Goal: Transaction & Acquisition: Subscribe to service/newsletter

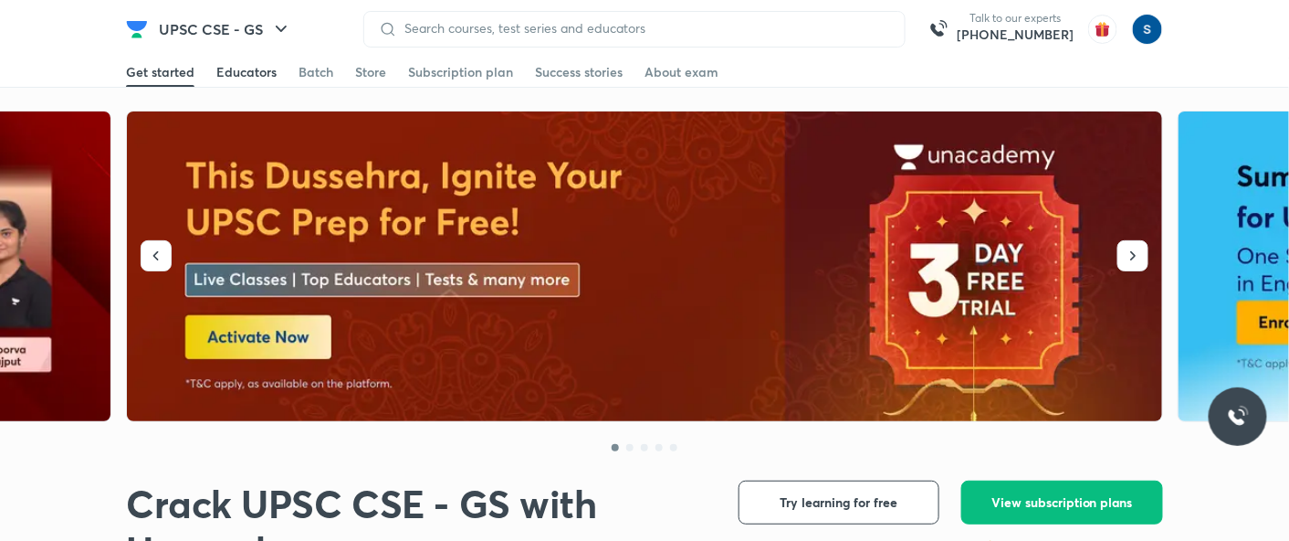
click at [256, 75] on div "Educators" at bounding box center [246, 72] width 60 height 18
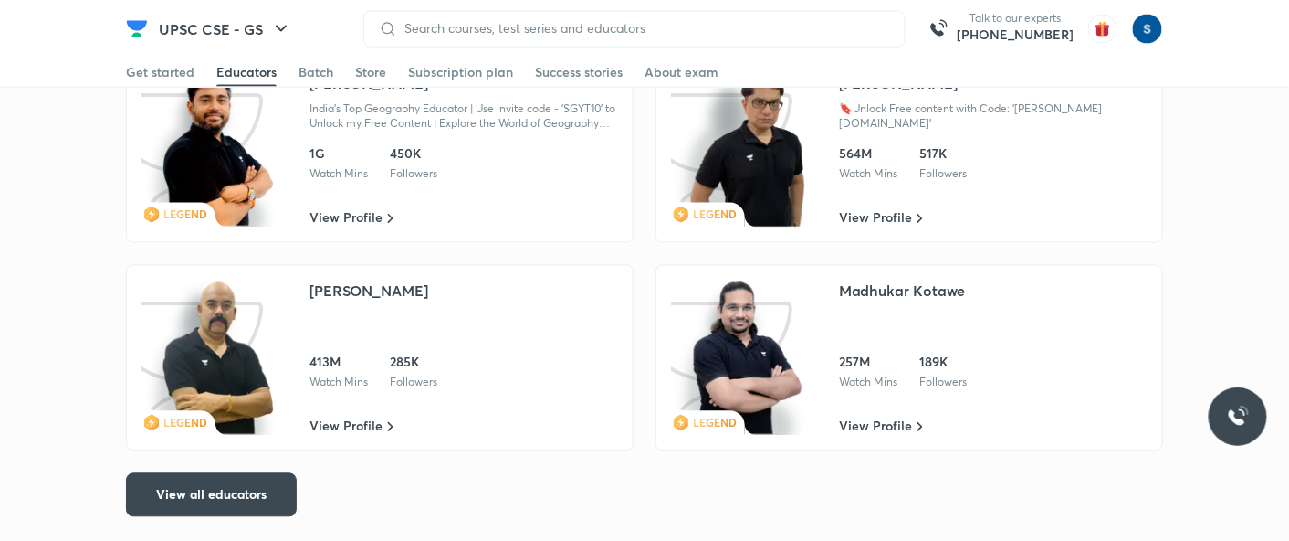
scroll to position [3133, 0]
click at [230, 493] on span "View all educators" at bounding box center [211, 495] width 110 height 18
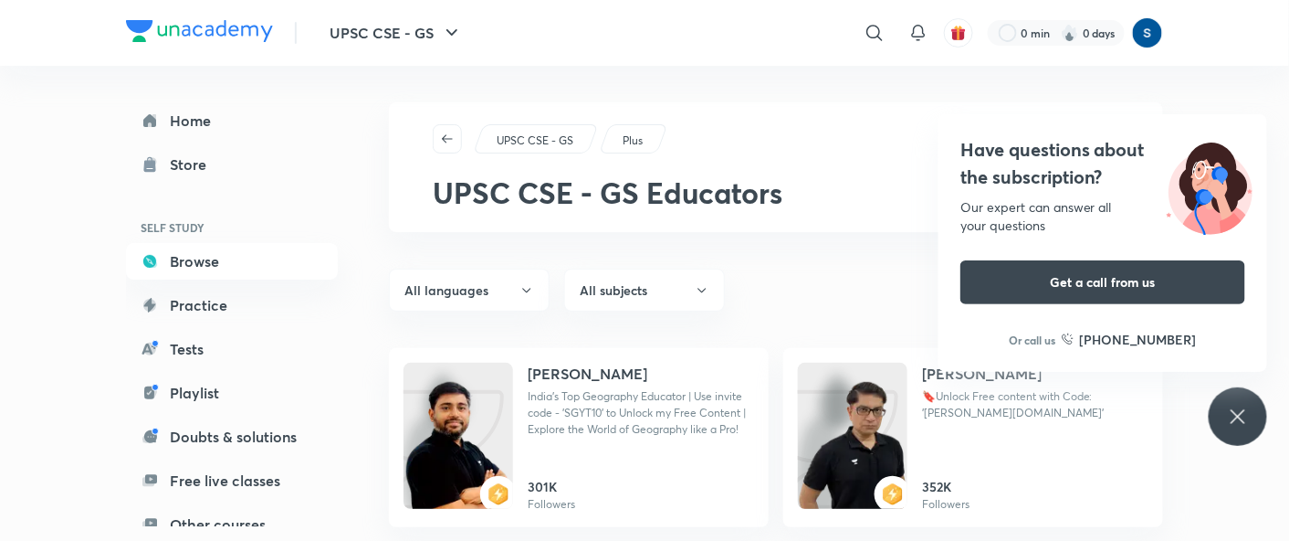
click at [180, 22] on img at bounding box center [199, 31] width 147 height 22
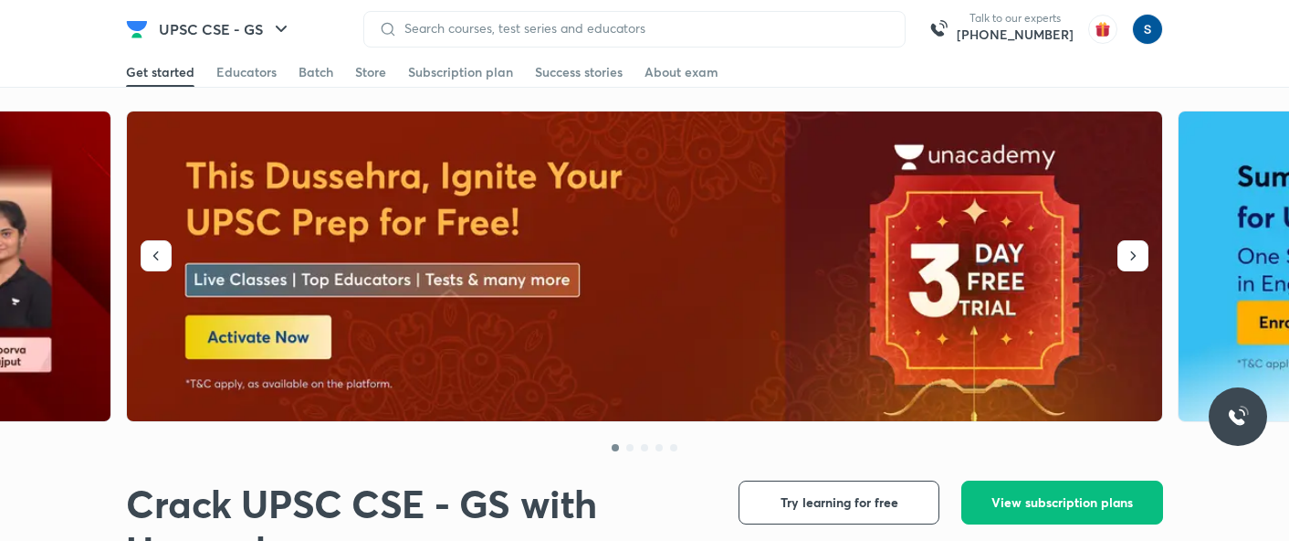
click at [326, 76] on div "Batch" at bounding box center [316, 72] width 35 height 18
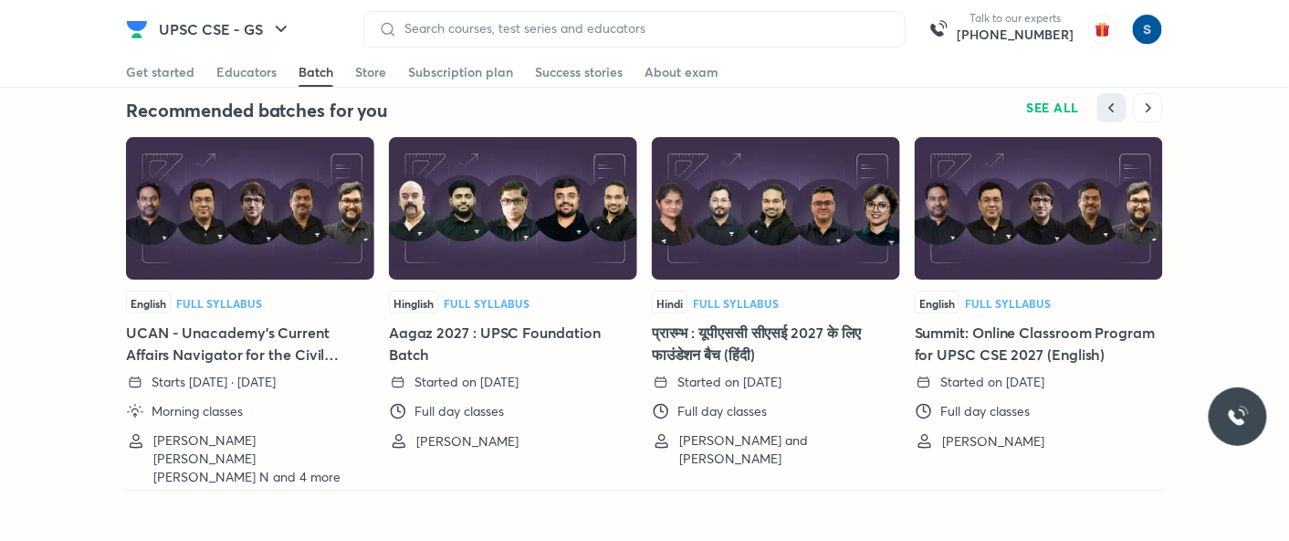
scroll to position [4106, 0]
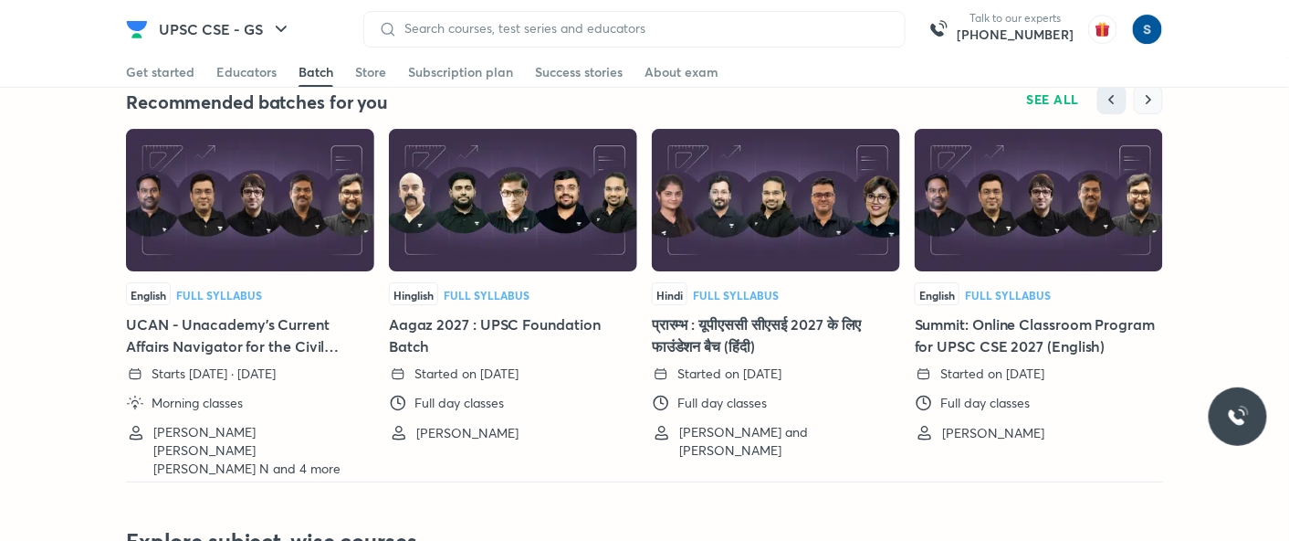
click at [1145, 97] on icon "button" at bounding box center [1148, 99] width 18 height 18
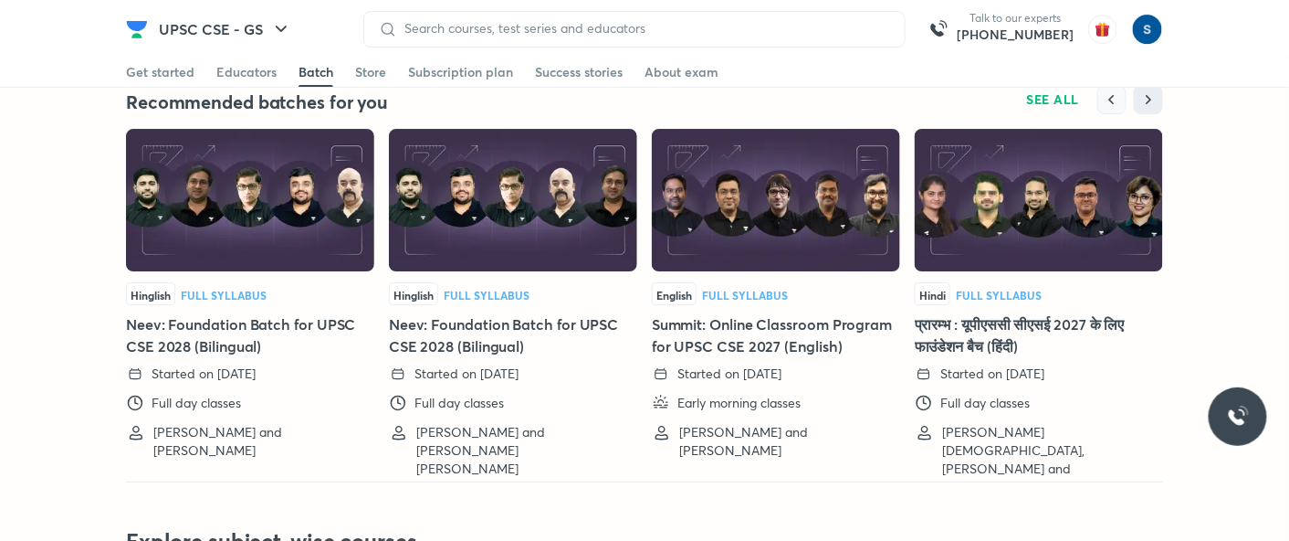
click at [1101, 101] on button "button" at bounding box center [1111, 99] width 29 height 29
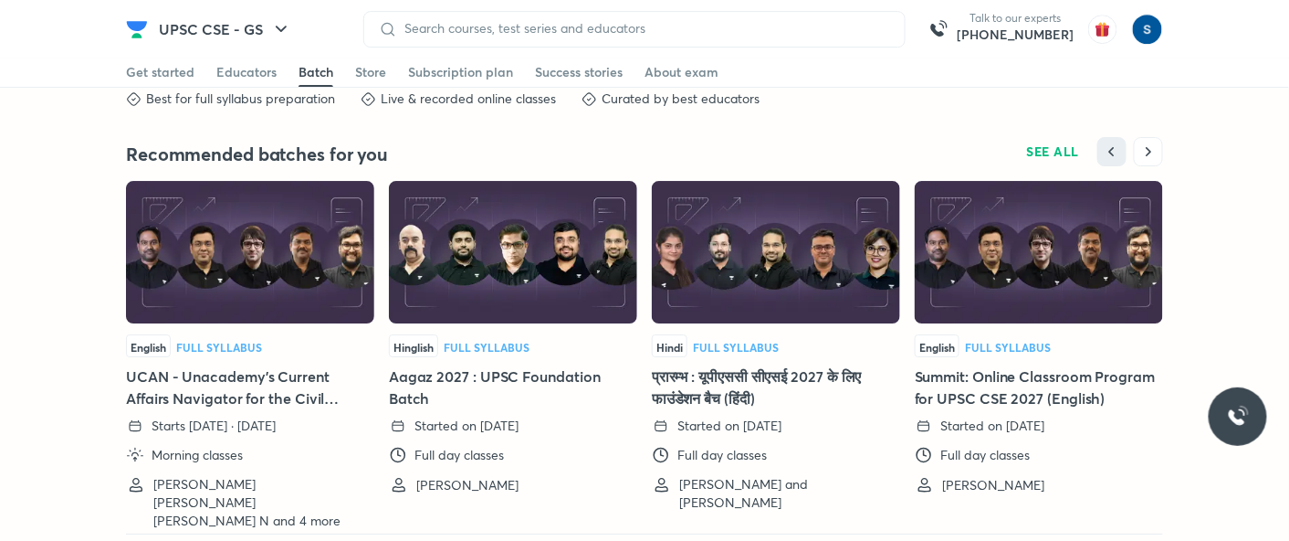
scroll to position [4025, 0]
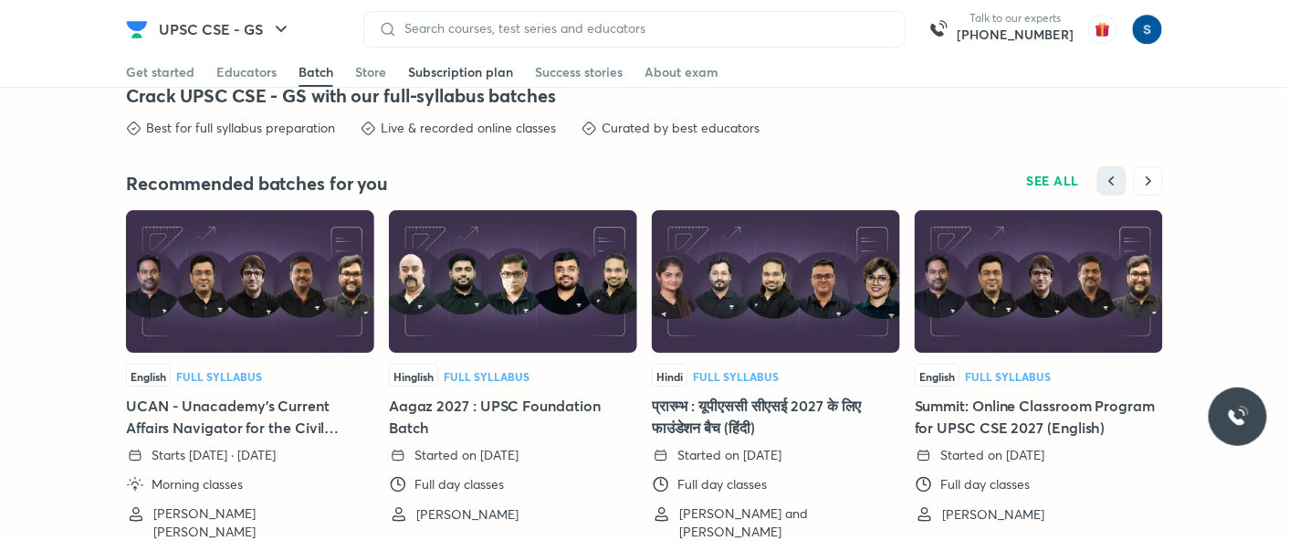
click at [449, 68] on div "Subscription plan" at bounding box center [460, 72] width 105 height 18
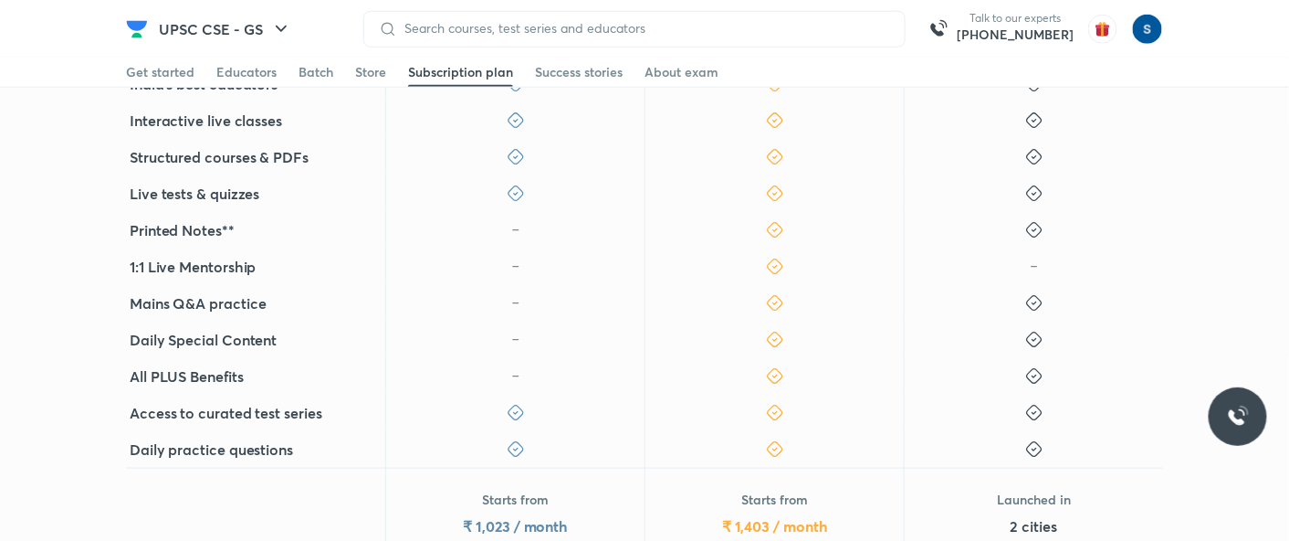
scroll to position [598, 0]
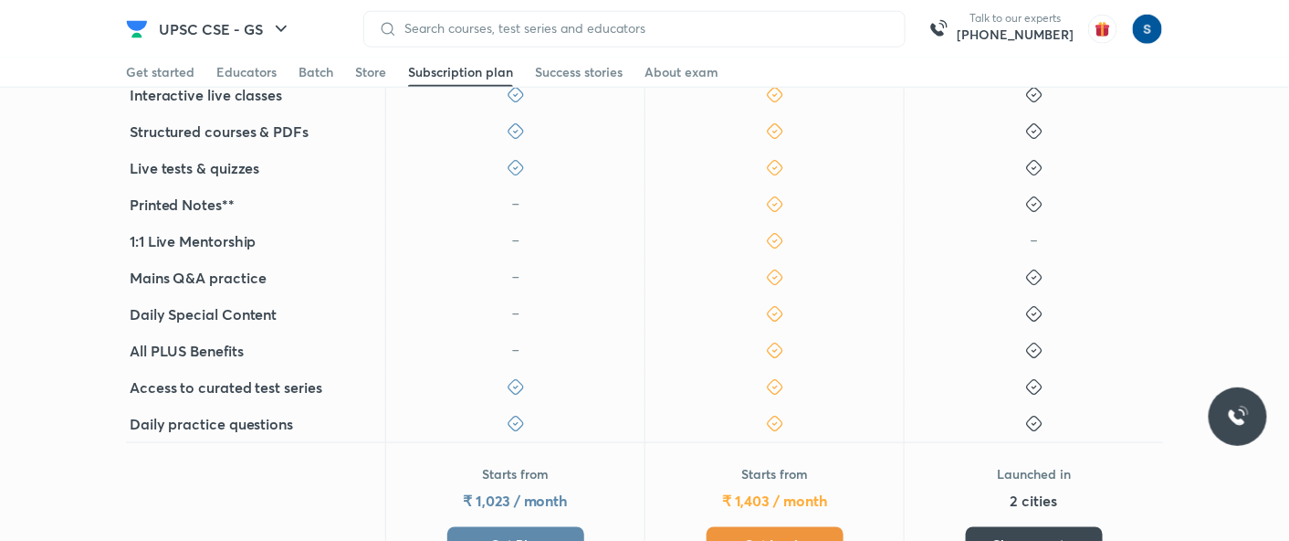
click at [170, 336] on div "All PLUS Benefits" at bounding box center [255, 350] width 259 height 37
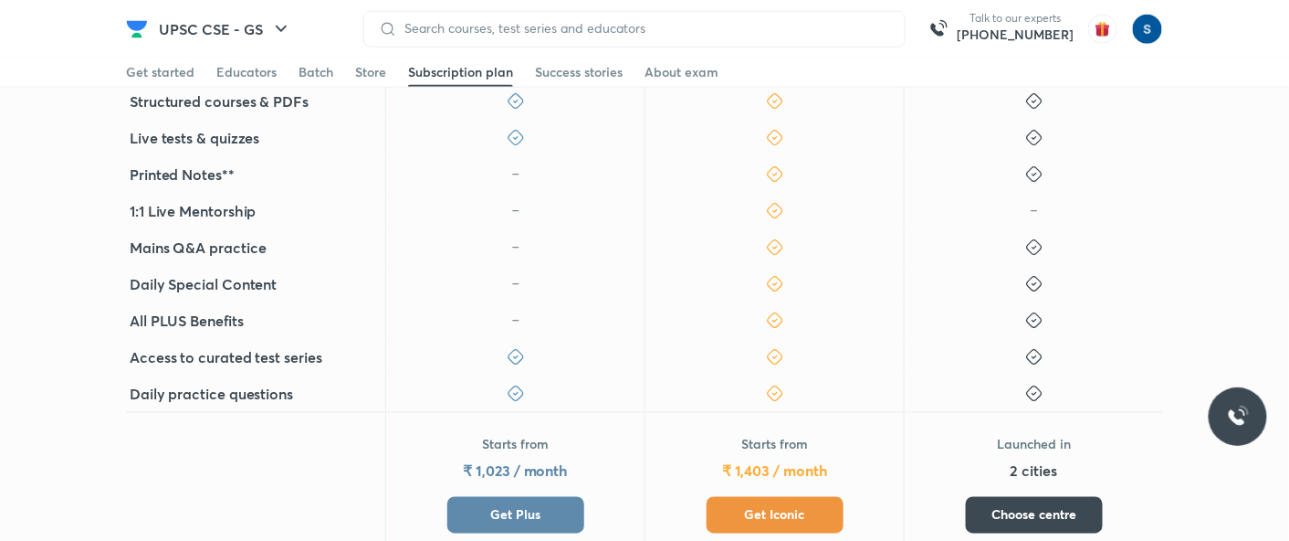
scroll to position [628, 0]
click at [579, 303] on div at bounding box center [514, 320] width 259 height 37
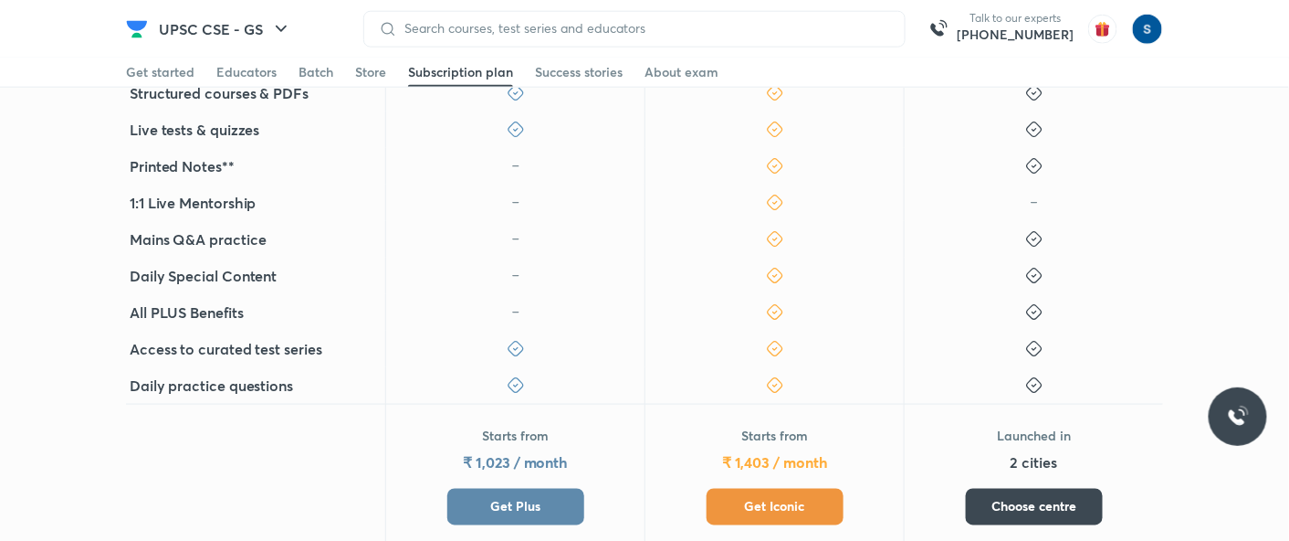
scroll to position [717, 0]
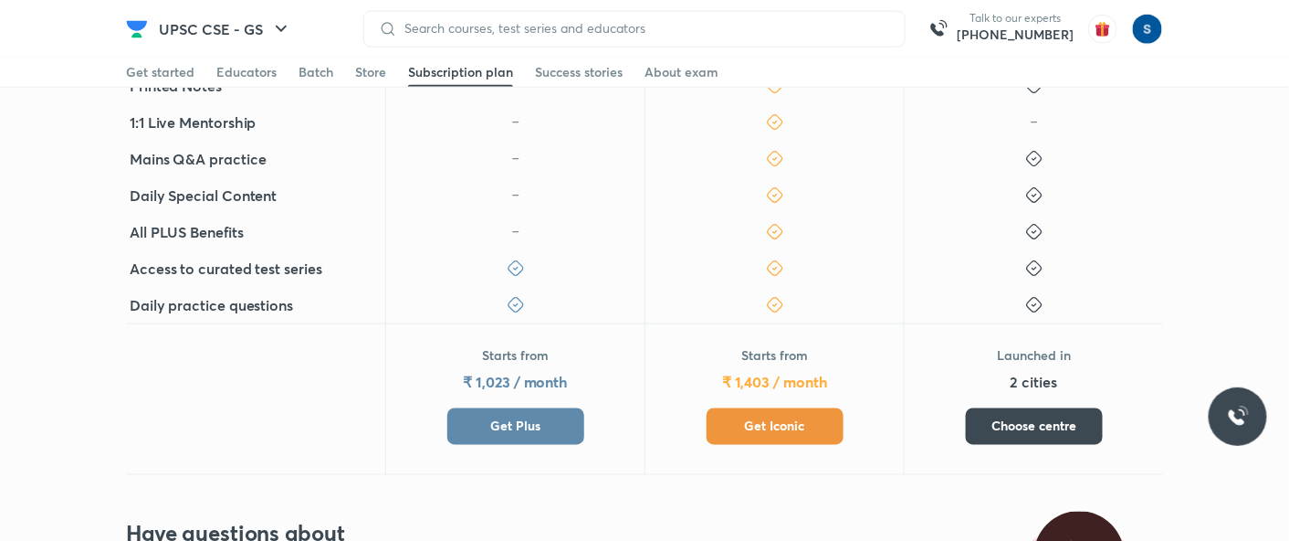
click at [532, 417] on span "Get Plus" at bounding box center [515, 426] width 50 height 18
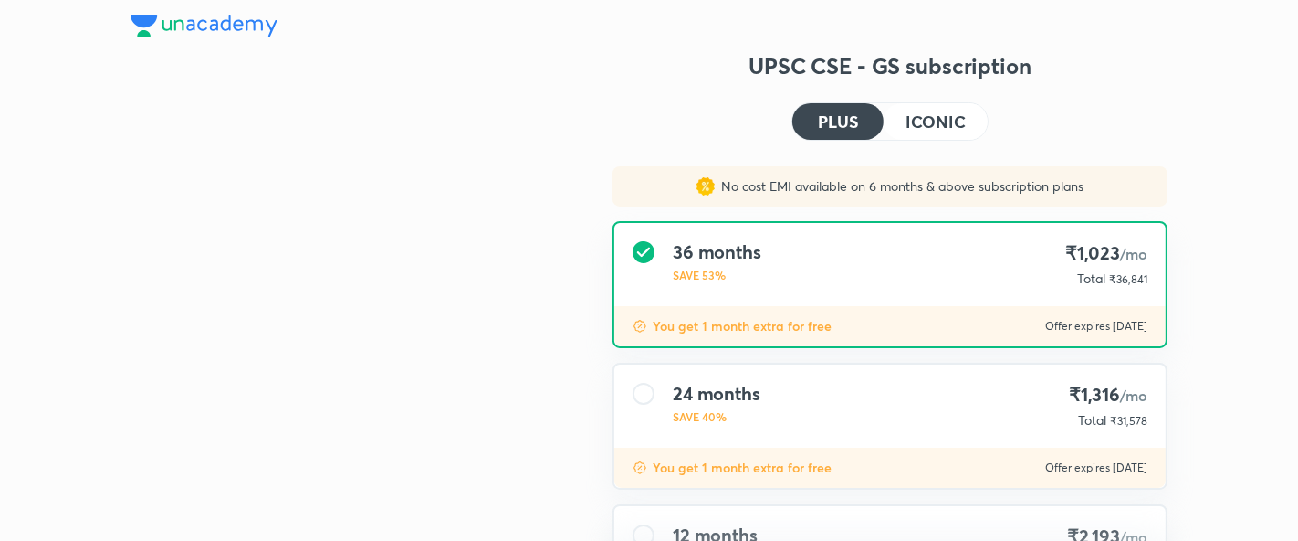
type input "makbest85"
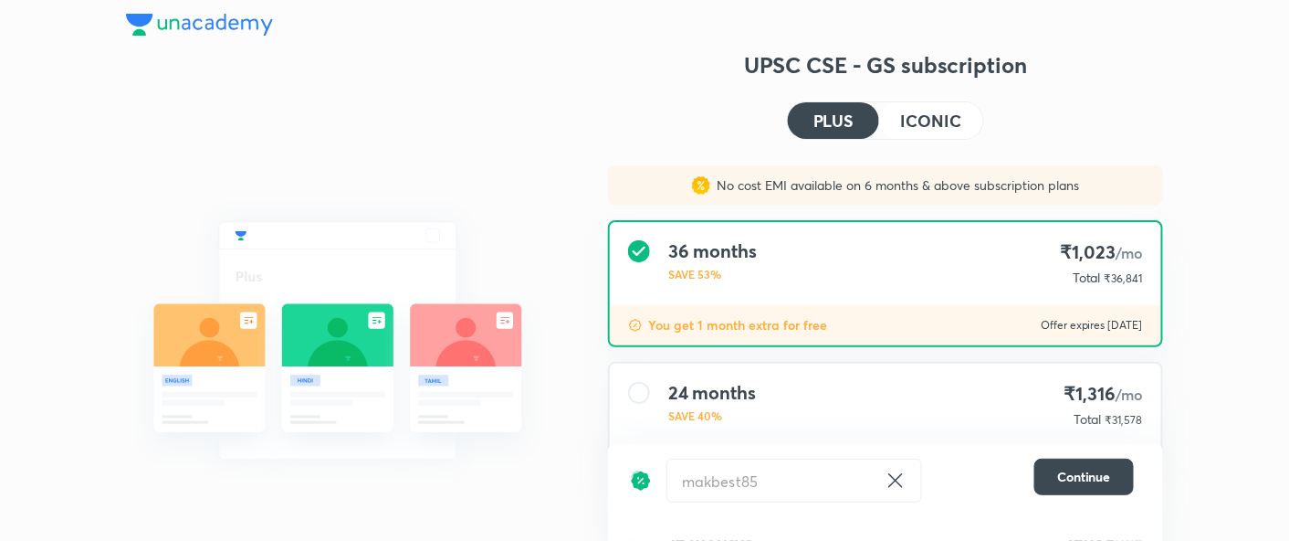
scroll to position [219, 0]
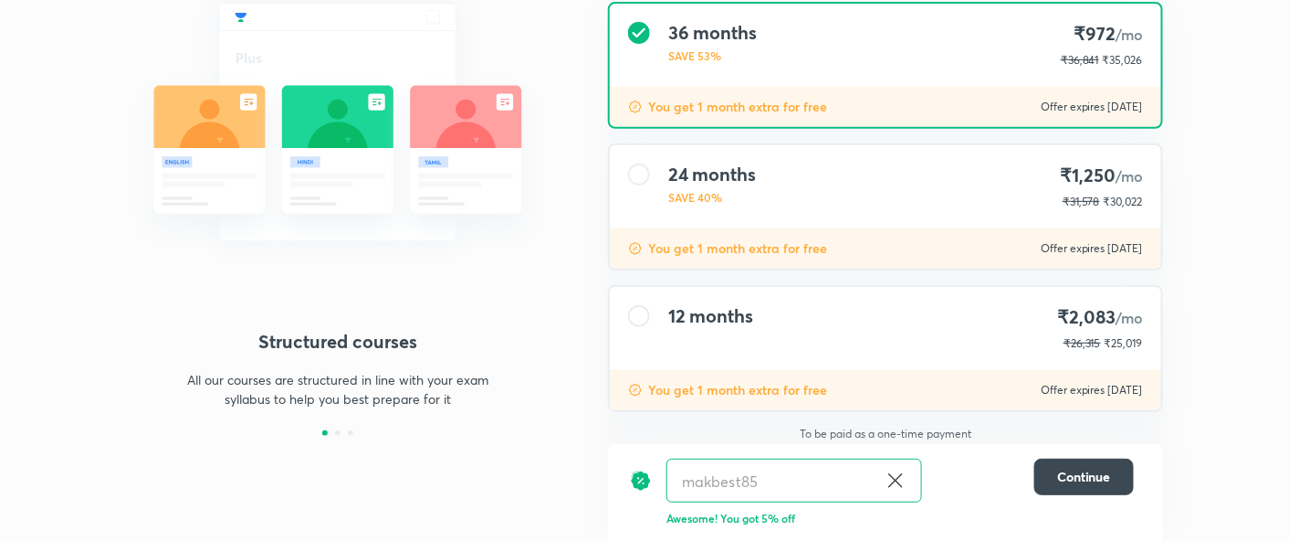
click at [905, 474] on icon at bounding box center [896, 480] width 22 height 22
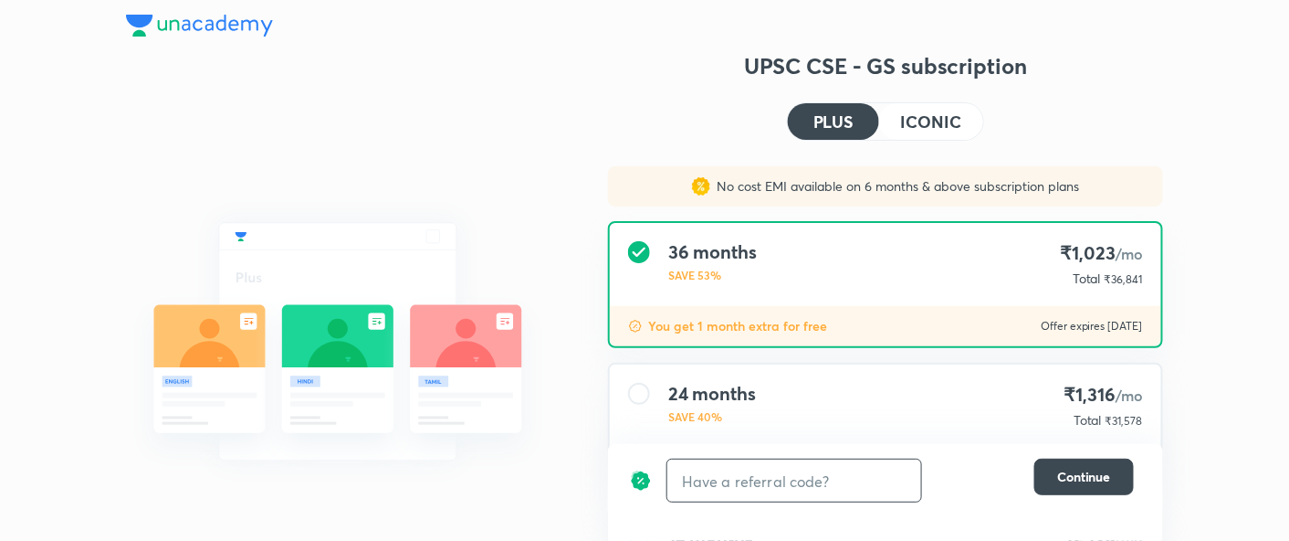
scroll to position [223, 0]
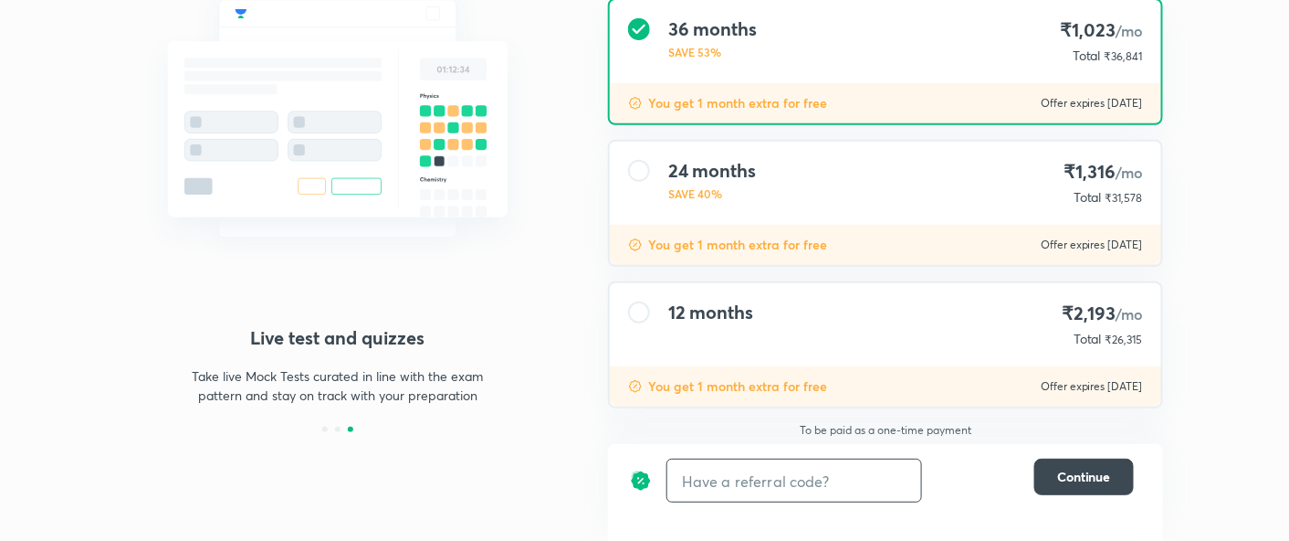
click at [773, 171] on div "24 months SAVE 40% ₹1,316 /mo Total ₹31,578" at bounding box center [885, 183] width 551 height 83
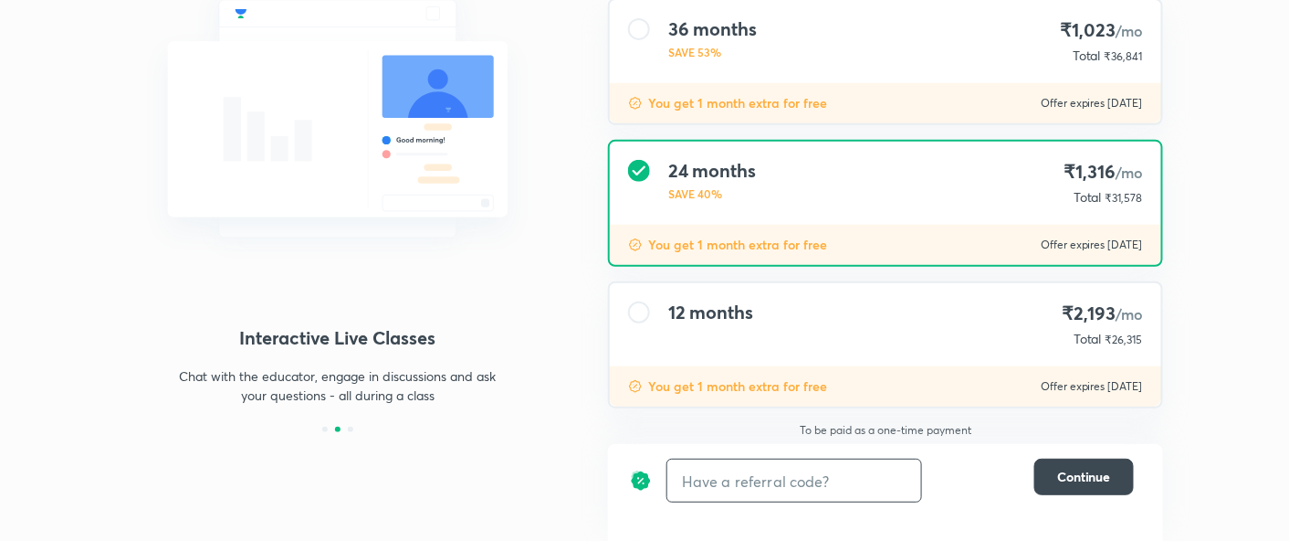
click at [748, 480] on input "text" at bounding box center [794, 480] width 254 height 43
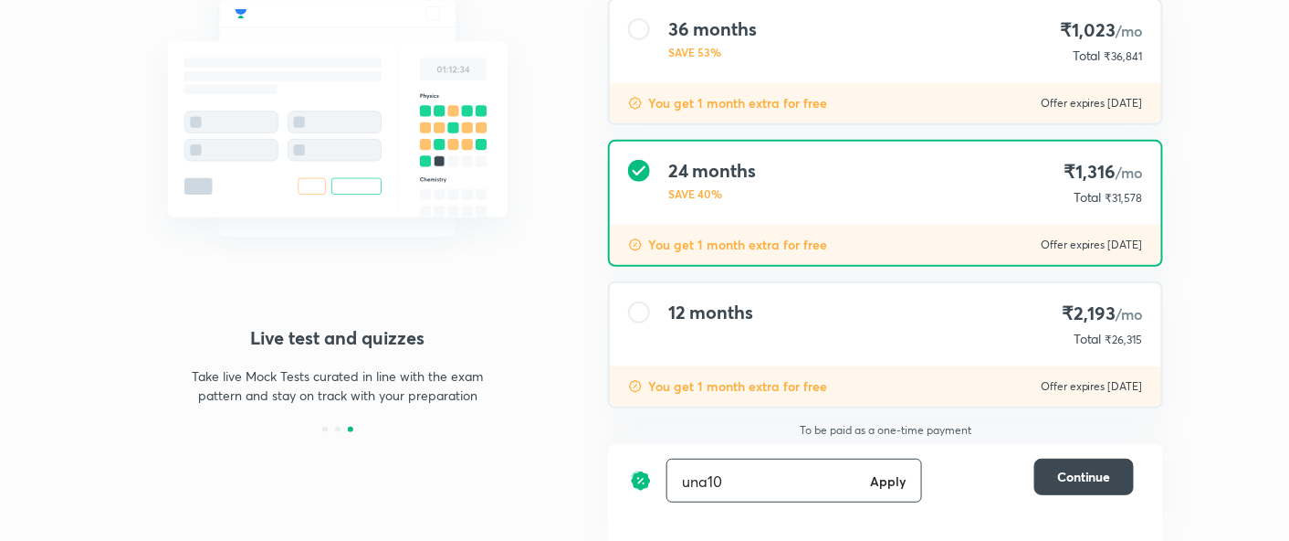
type input "una10"
click at [866, 484] on div "una10 Apply ​" at bounding box center [795, 480] width 256 height 44
click at [884, 478] on h6 "Apply" at bounding box center [888, 480] width 37 height 19
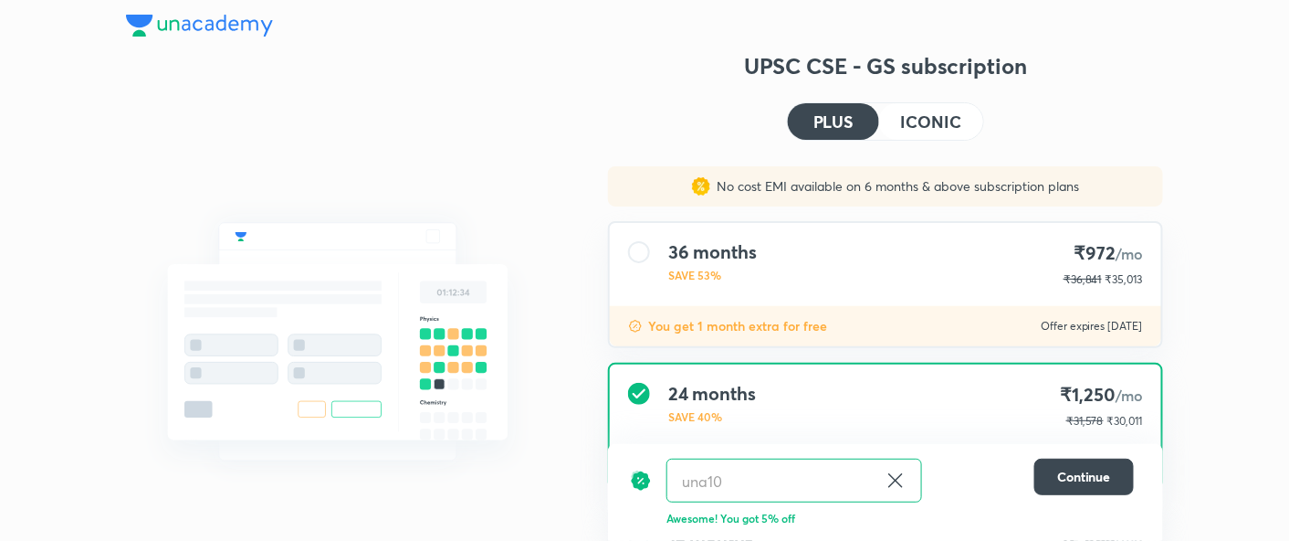
scroll to position [221, 0]
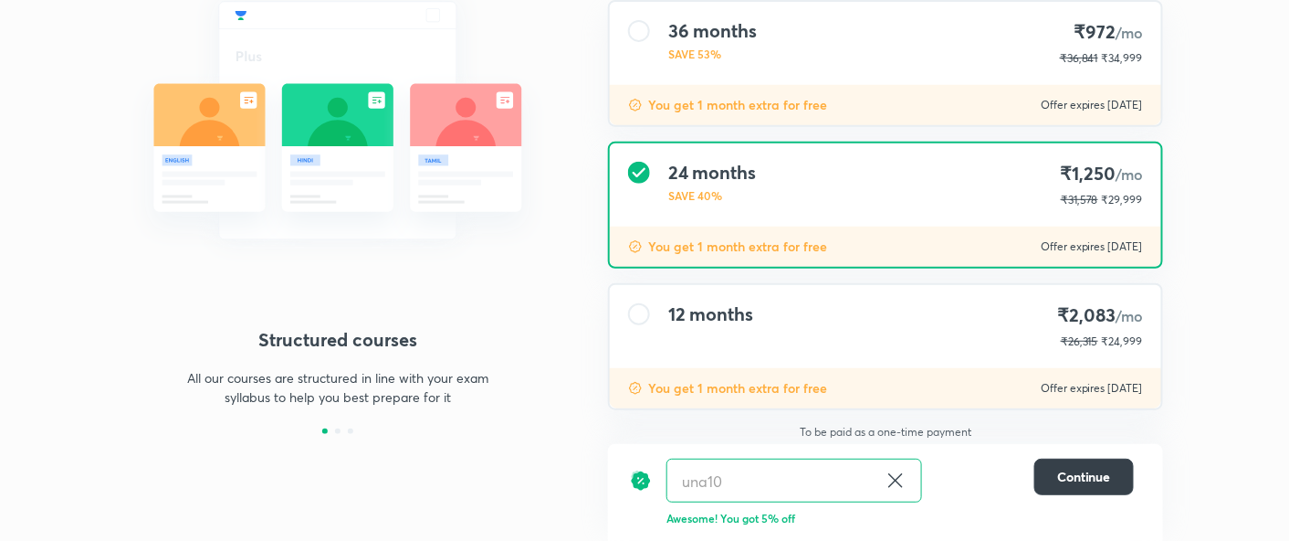
click at [1074, 472] on span "Continue" at bounding box center [1084, 476] width 54 height 18
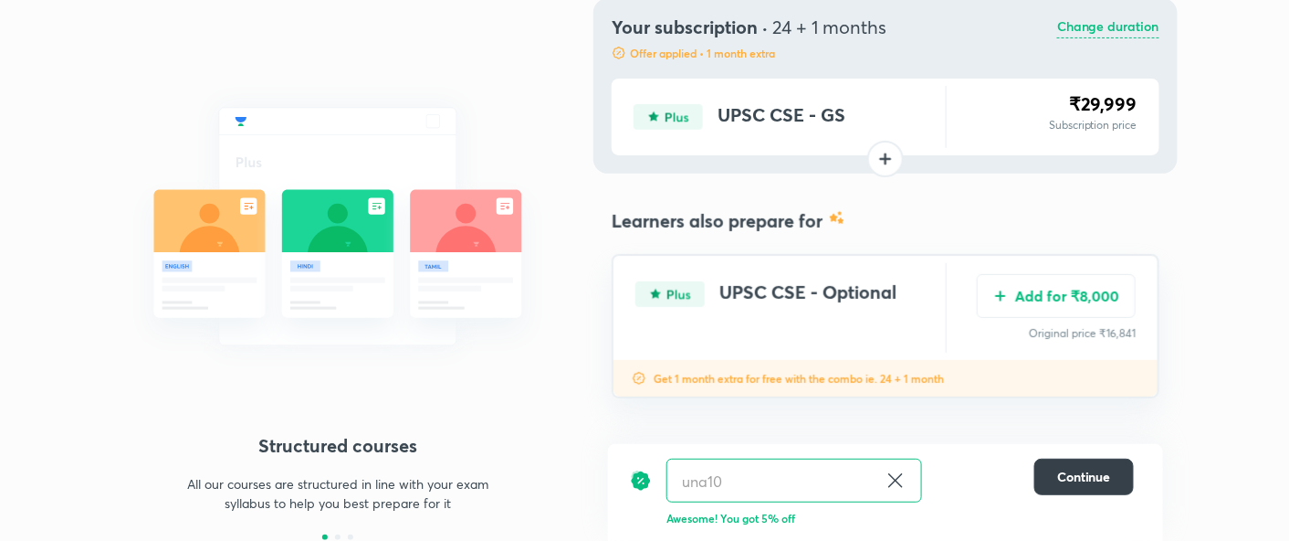
scroll to position [113, 0]
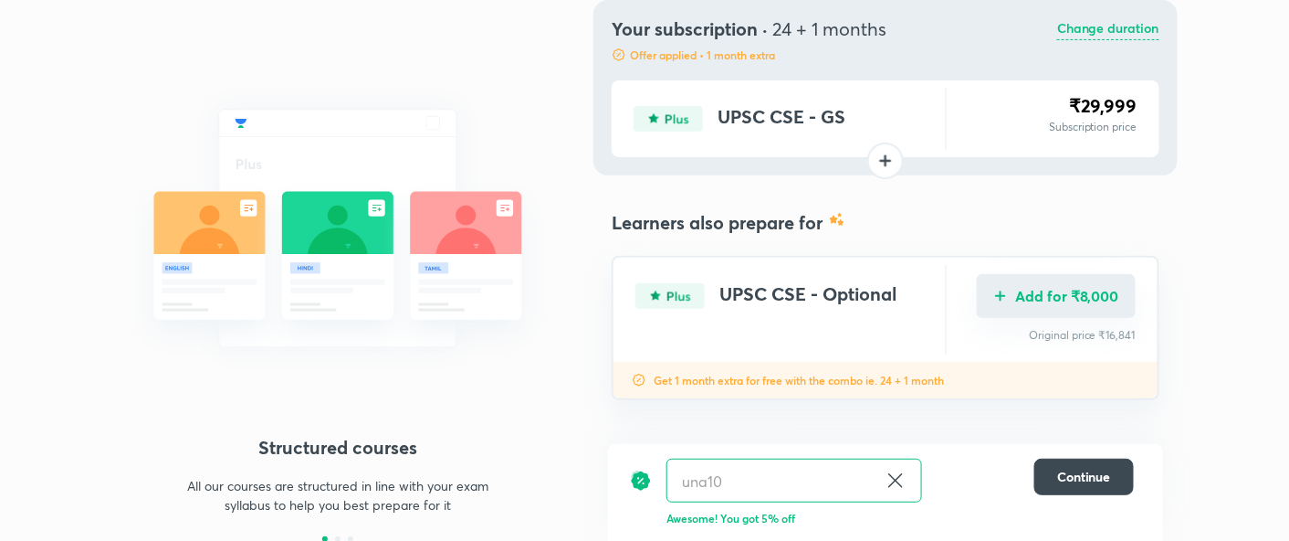
click at [1046, 293] on button "Add for ₹8,000" at bounding box center [1056, 296] width 159 height 44
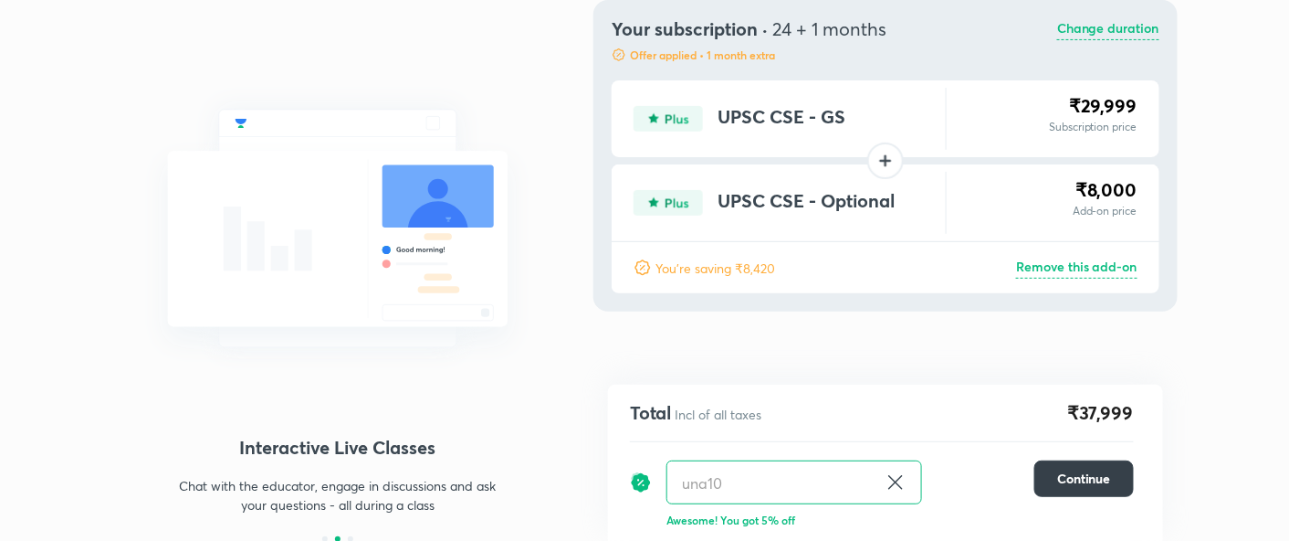
click at [1069, 491] on button "Continue" at bounding box center [1084, 478] width 100 height 37
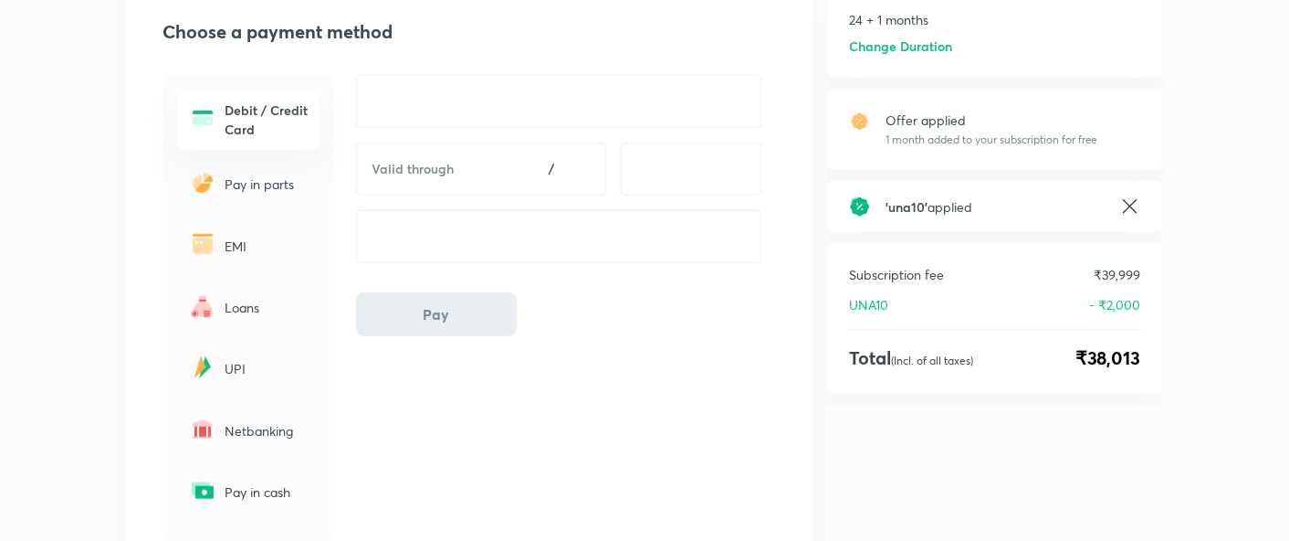
scroll to position [236, 0]
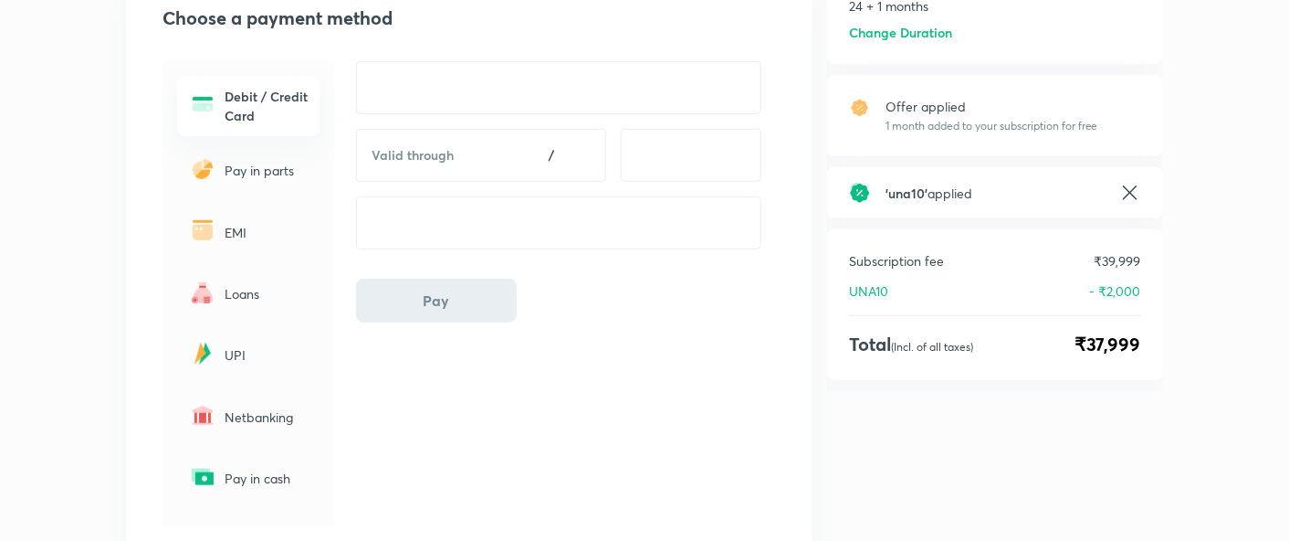
click at [297, 238] on p "EMI" at bounding box center [267, 232] width 84 height 19
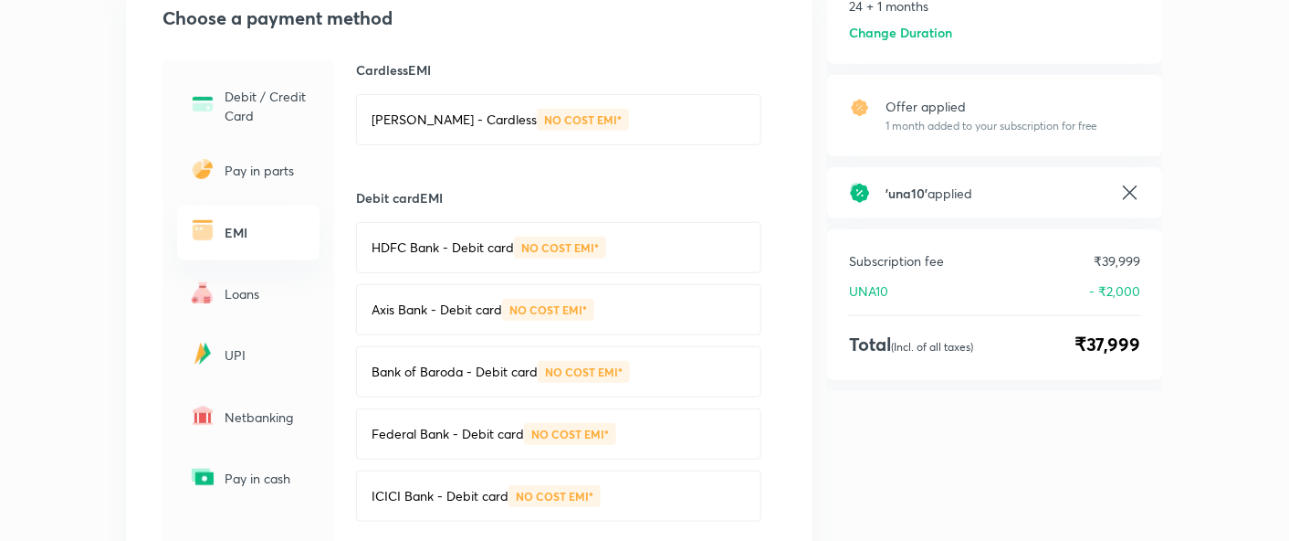
click at [297, 238] on h6 "EMI" at bounding box center [267, 232] width 84 height 19
click at [247, 299] on p "Loans" at bounding box center [267, 293] width 84 height 19
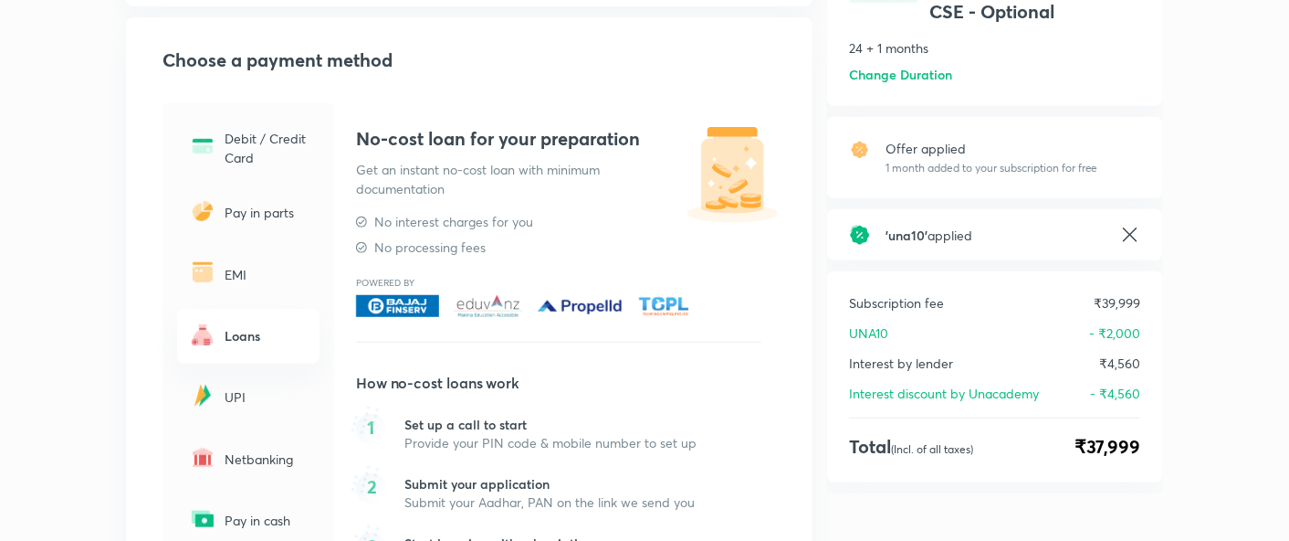
scroll to position [0, 0]
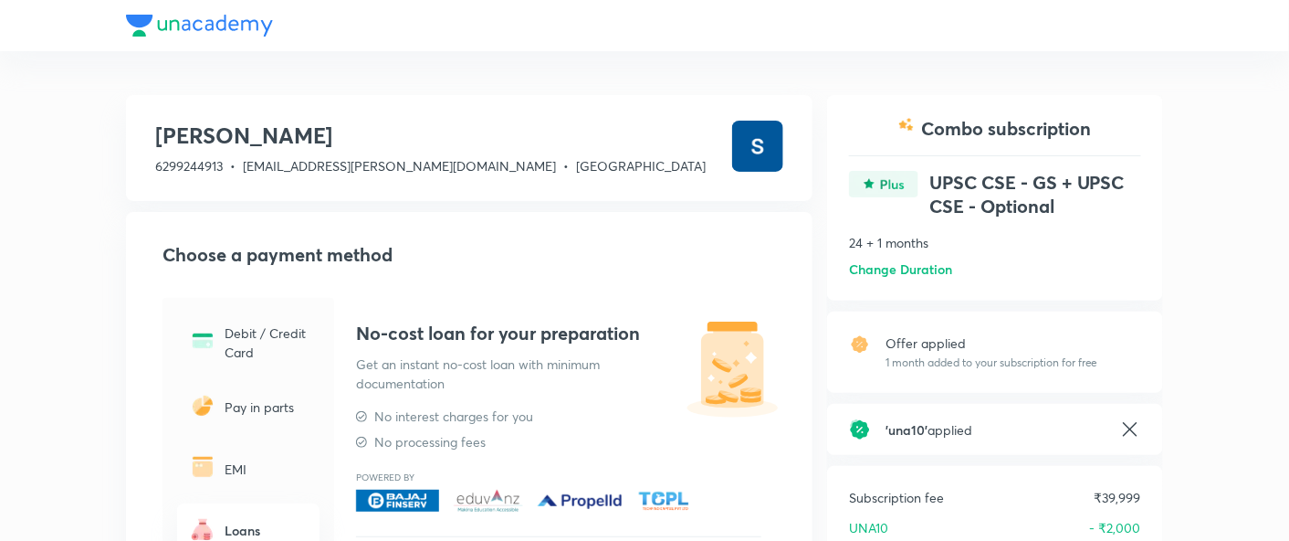
click at [245, 26] on div at bounding box center [644, 25] width 1037 height 51
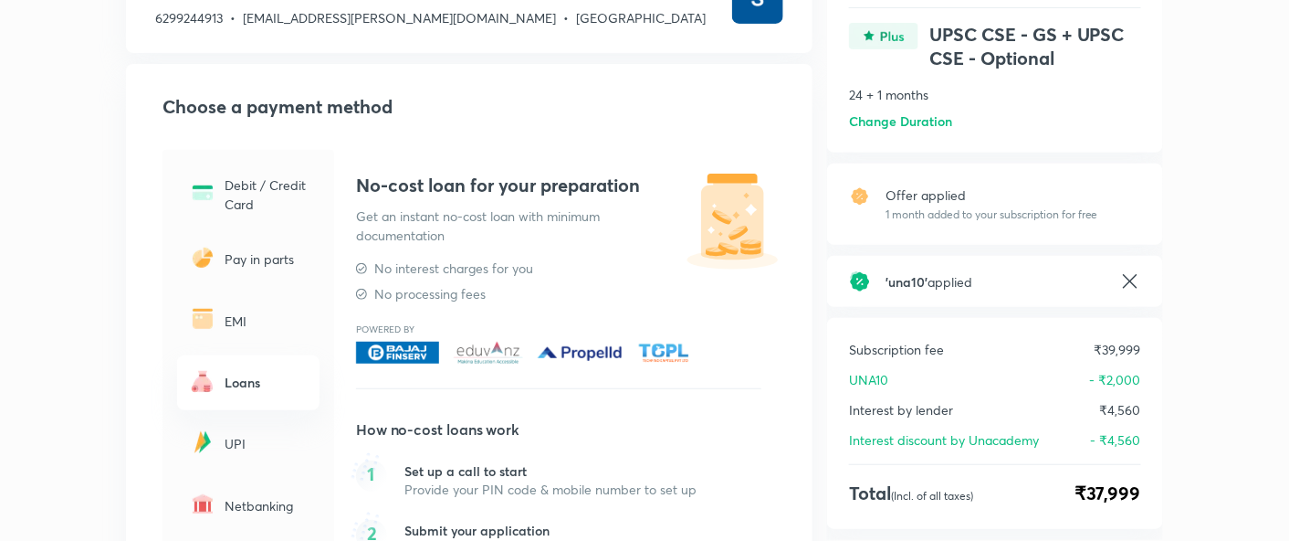
scroll to position [176, 0]
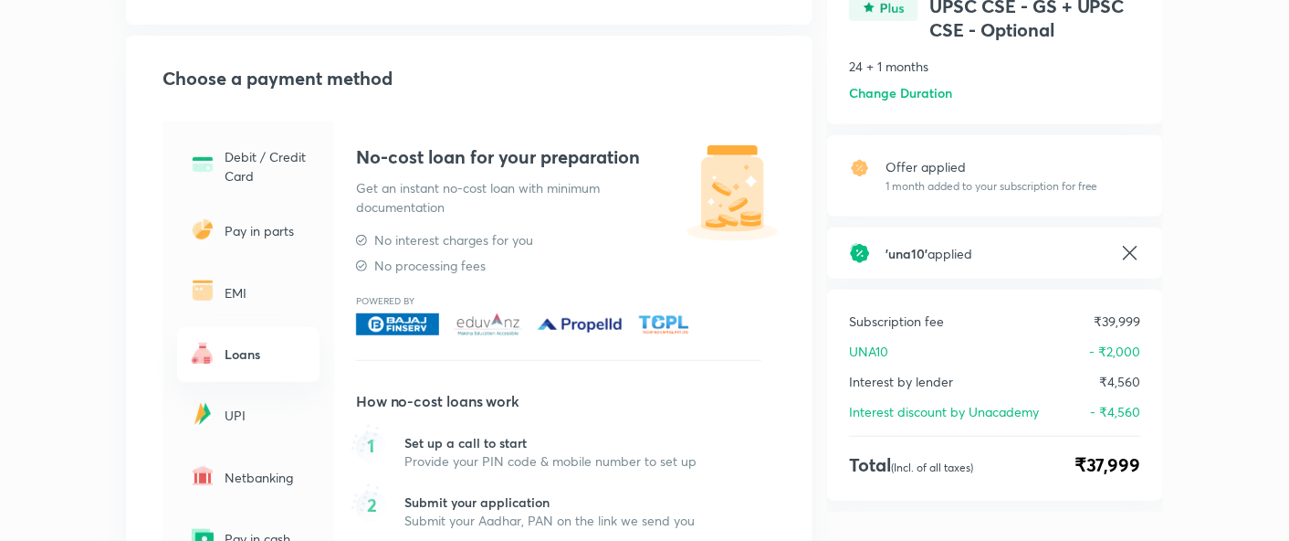
click at [1139, 252] on icon at bounding box center [1130, 253] width 22 height 22
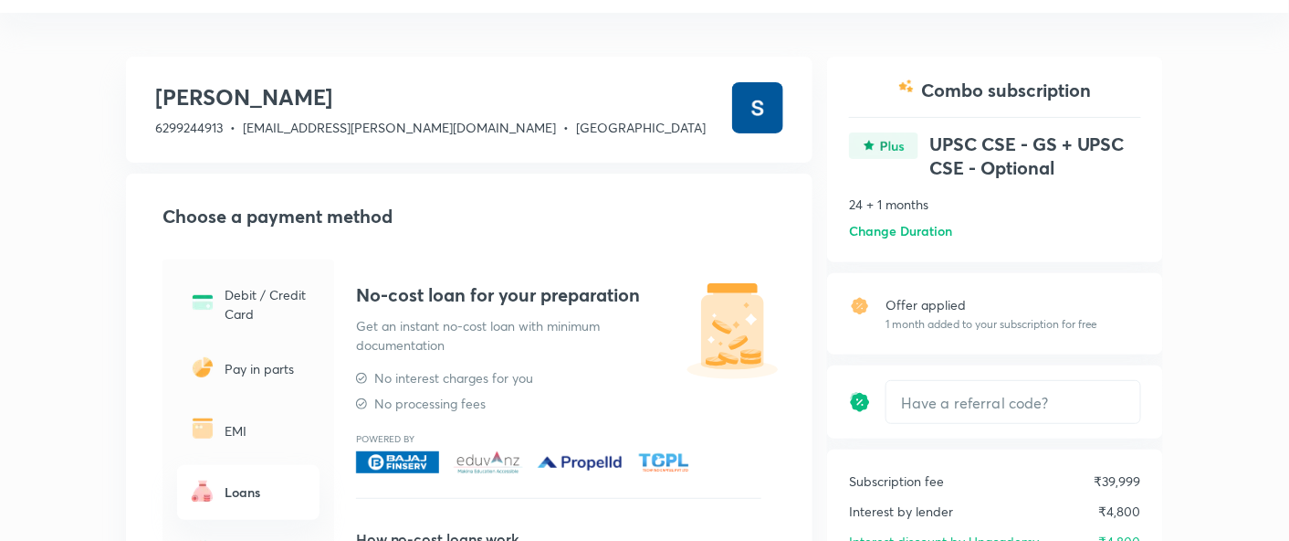
scroll to position [215, 0]
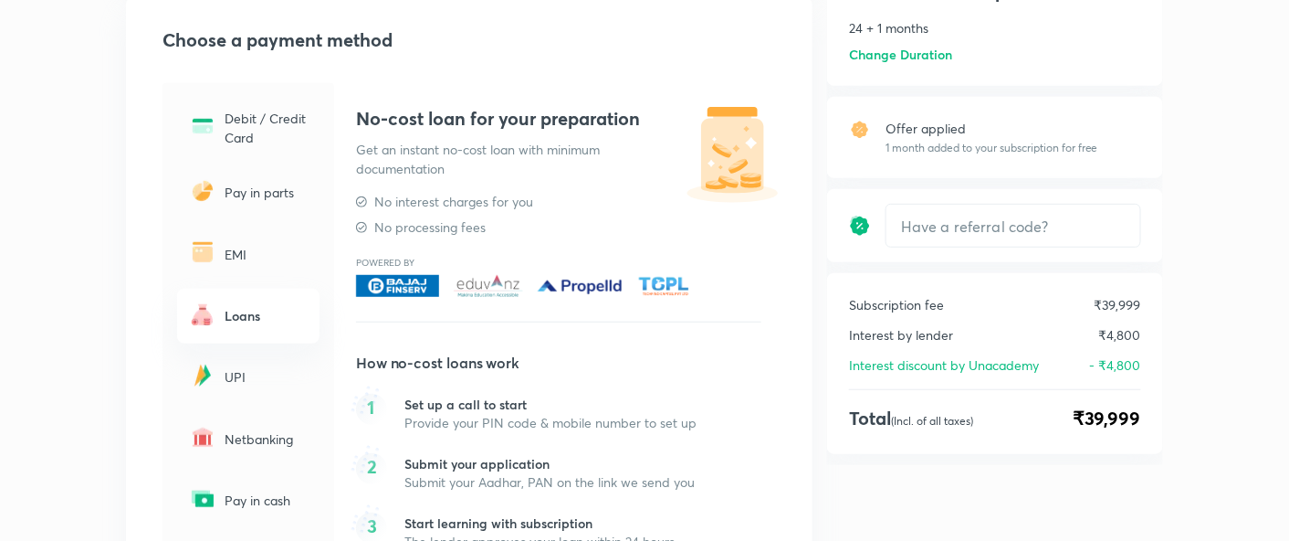
click at [981, 352] on div "Subscription fee ₹39,999 Interest by lender ₹4,800 Interest discount by Unacade…" at bounding box center [995, 363] width 336 height 181
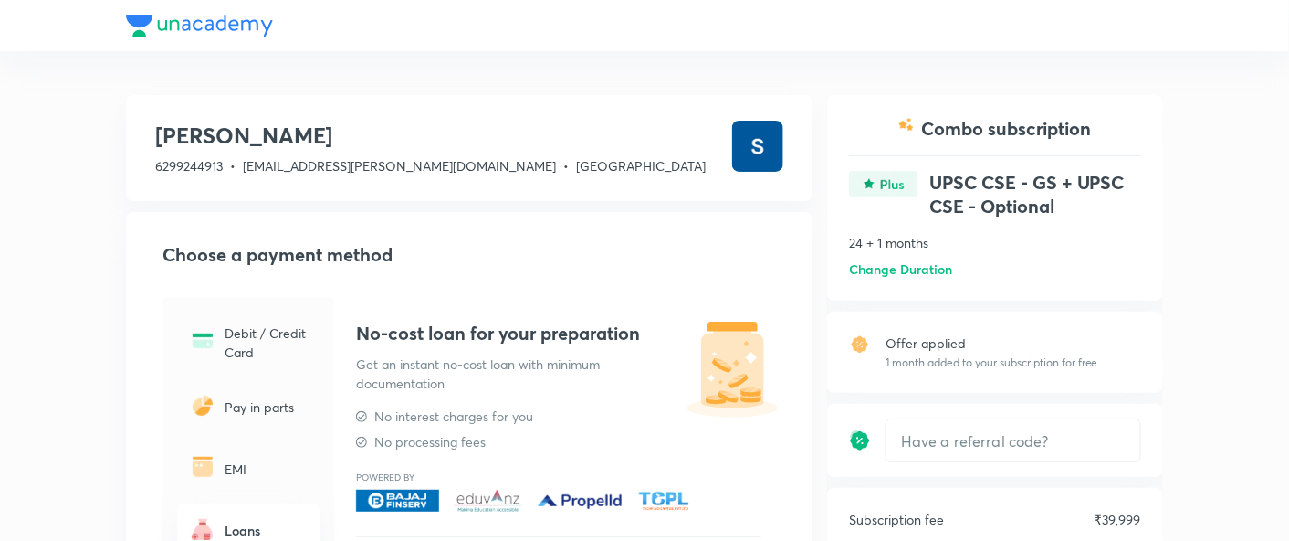
click at [184, 30] on div at bounding box center [644, 25] width 1037 height 51
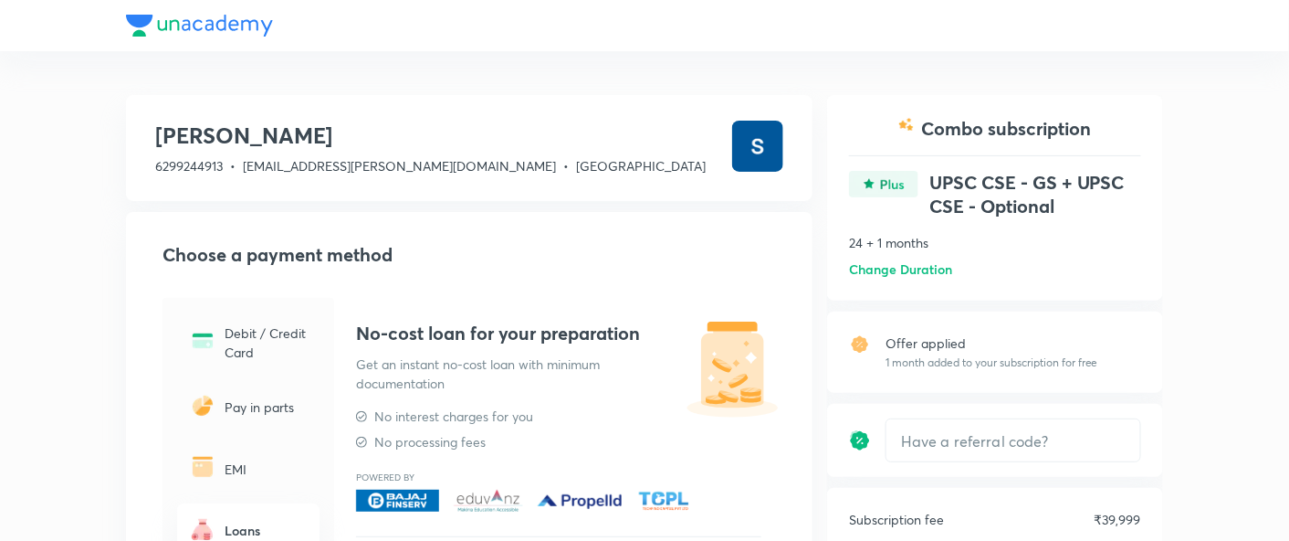
click at [897, 268] on h6 "Change Duration" at bounding box center [900, 268] width 103 height 19
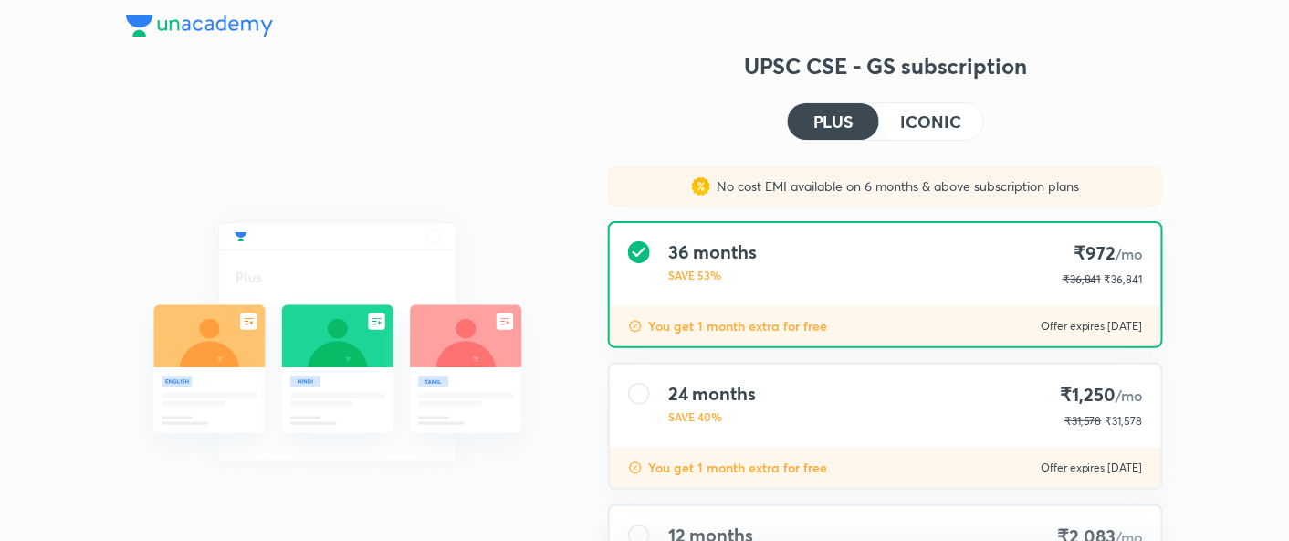
type input "makbest85"
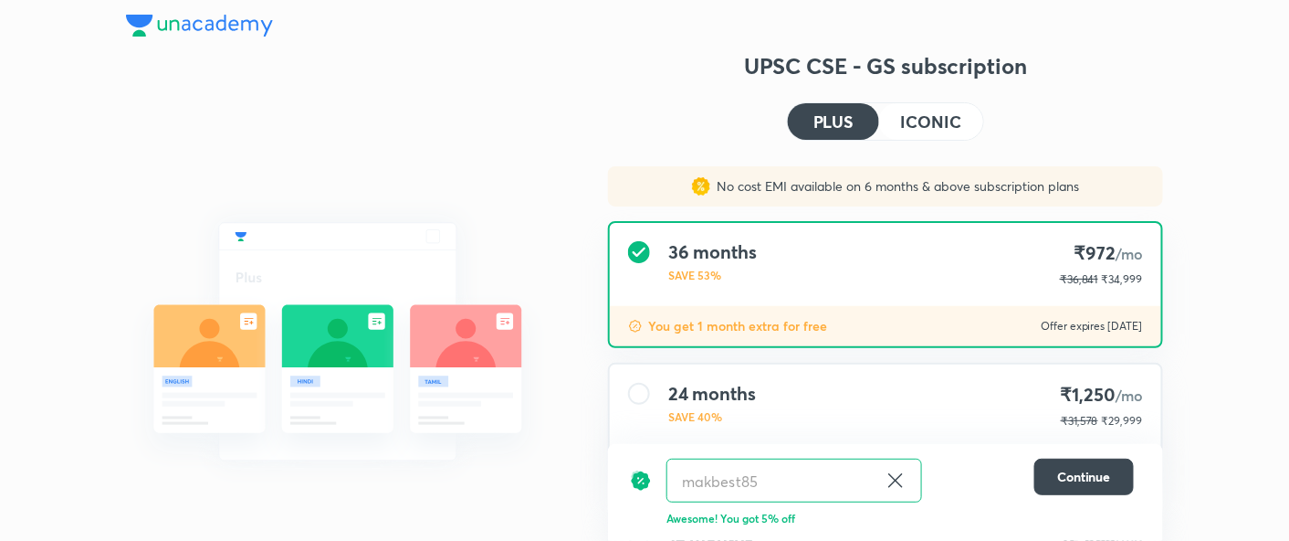
click at [954, 121] on h4 "ICONIC" at bounding box center [931, 121] width 60 height 16
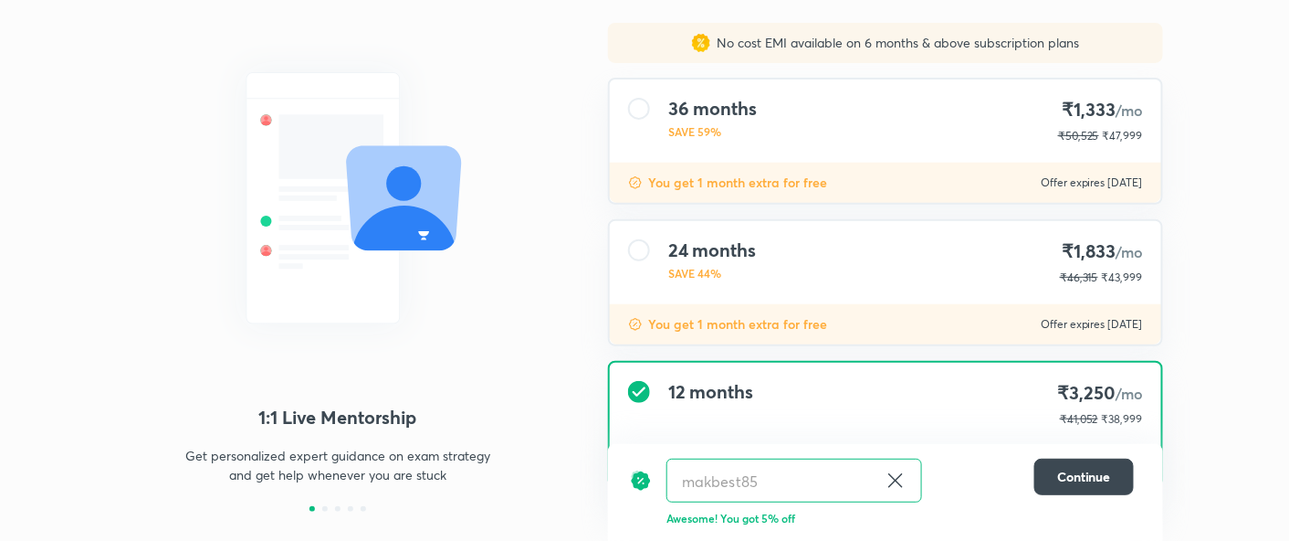
scroll to position [143, 0]
click at [947, 272] on div "24 months SAVE 44% ₹1,833 /mo ₹46,315 ₹43,999" at bounding box center [885, 262] width 551 height 83
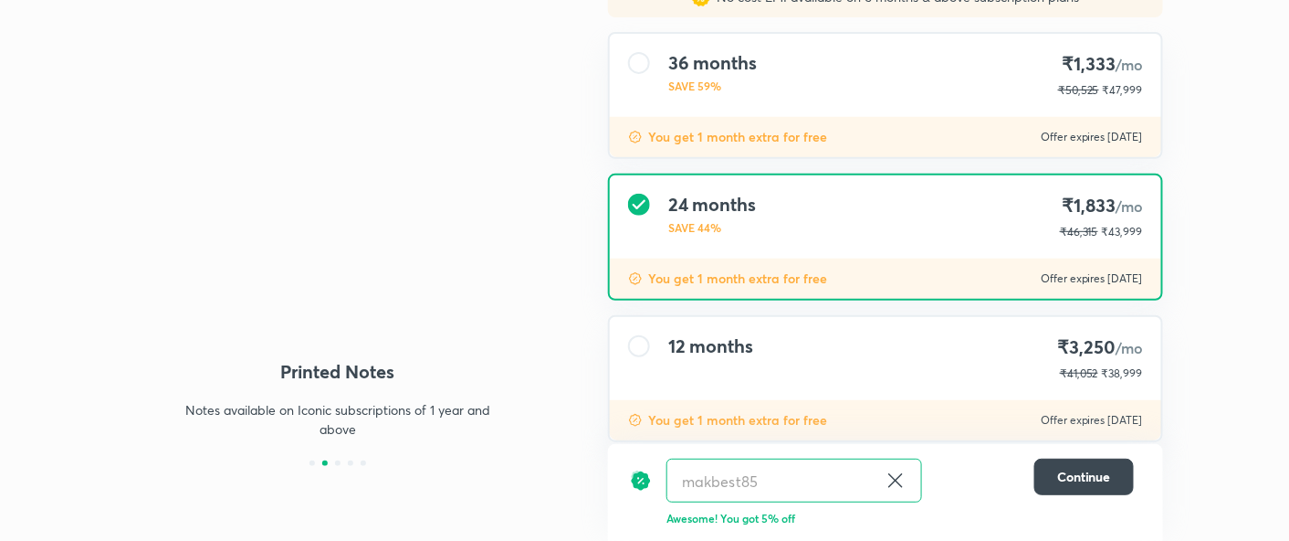
scroll to position [221, 0]
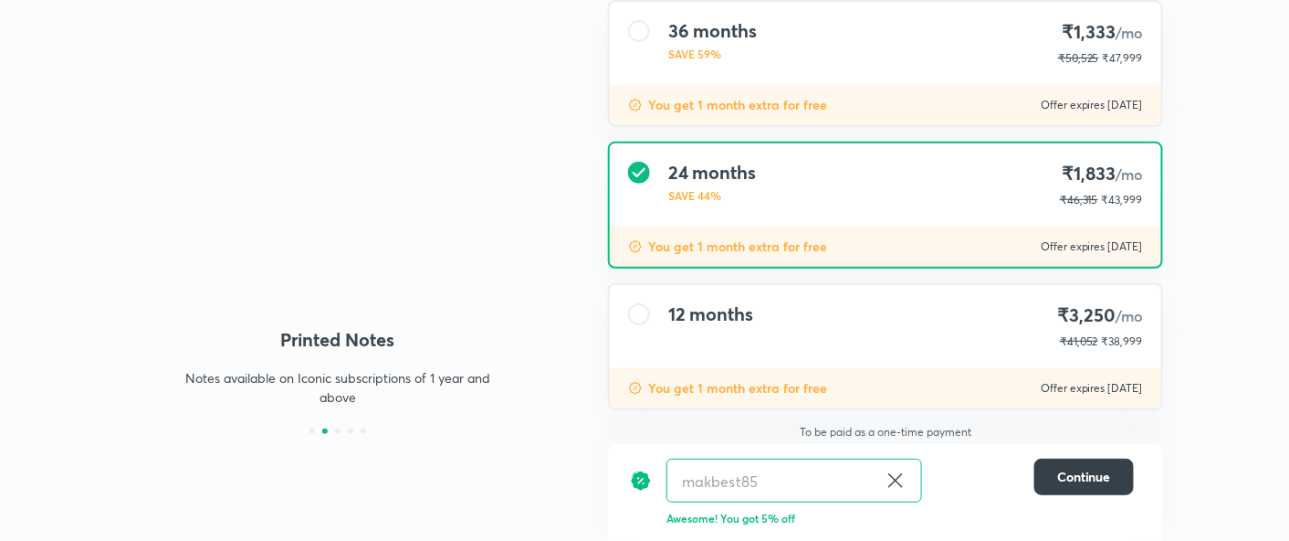
click at [1060, 467] on span "Continue" at bounding box center [1084, 476] width 54 height 18
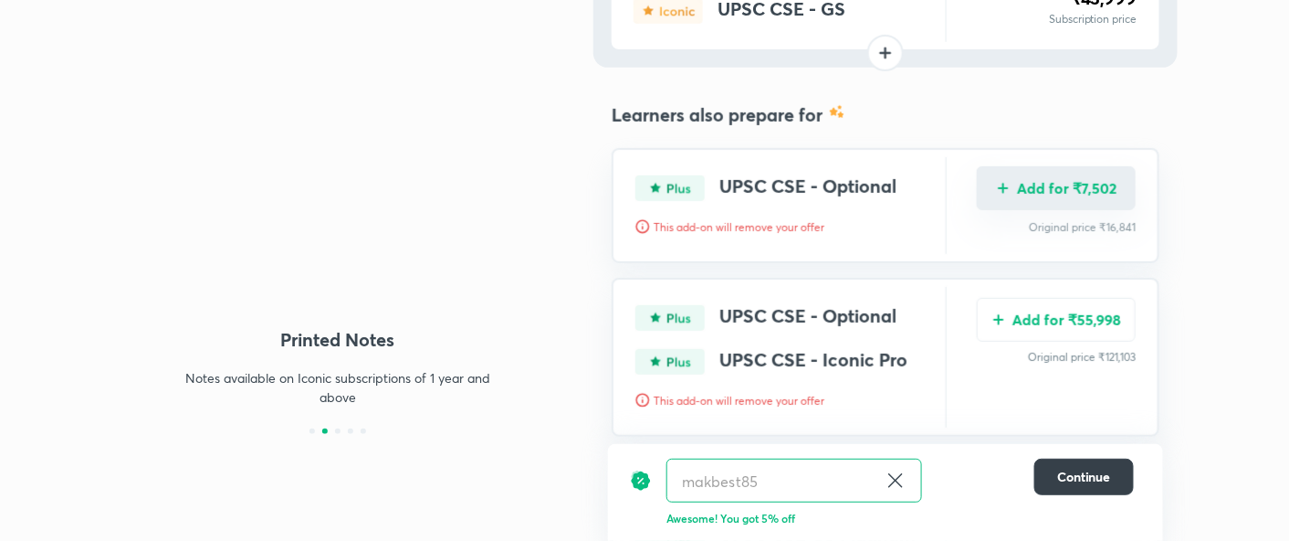
scroll to position [239, 0]
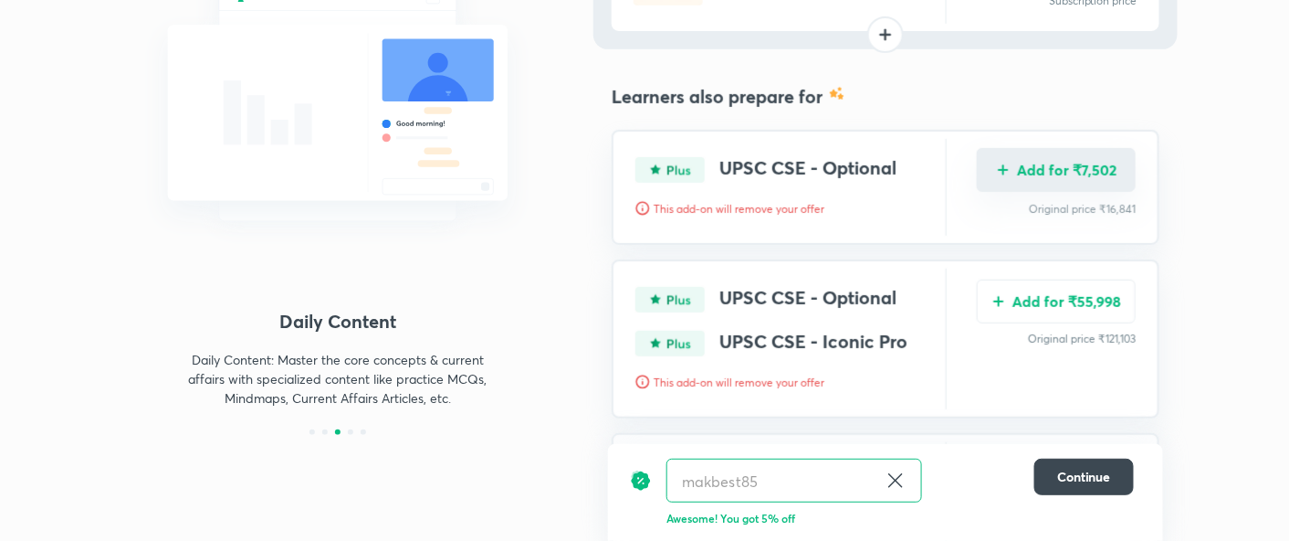
click at [1023, 184] on button "Add for ₹7,502" at bounding box center [1056, 170] width 159 height 44
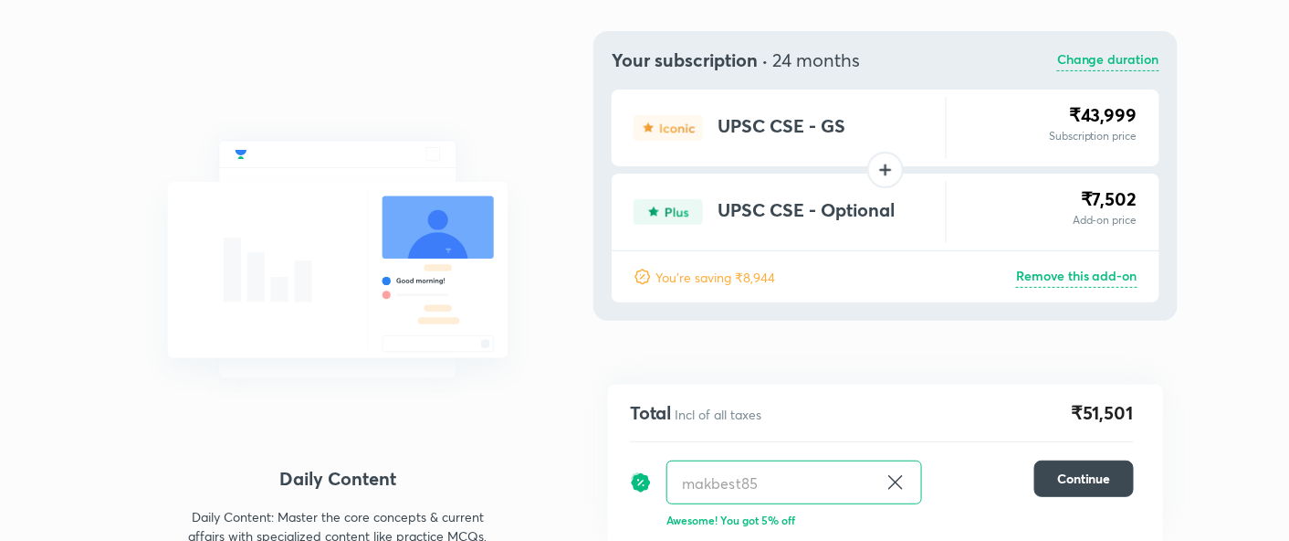
scroll to position [0, 0]
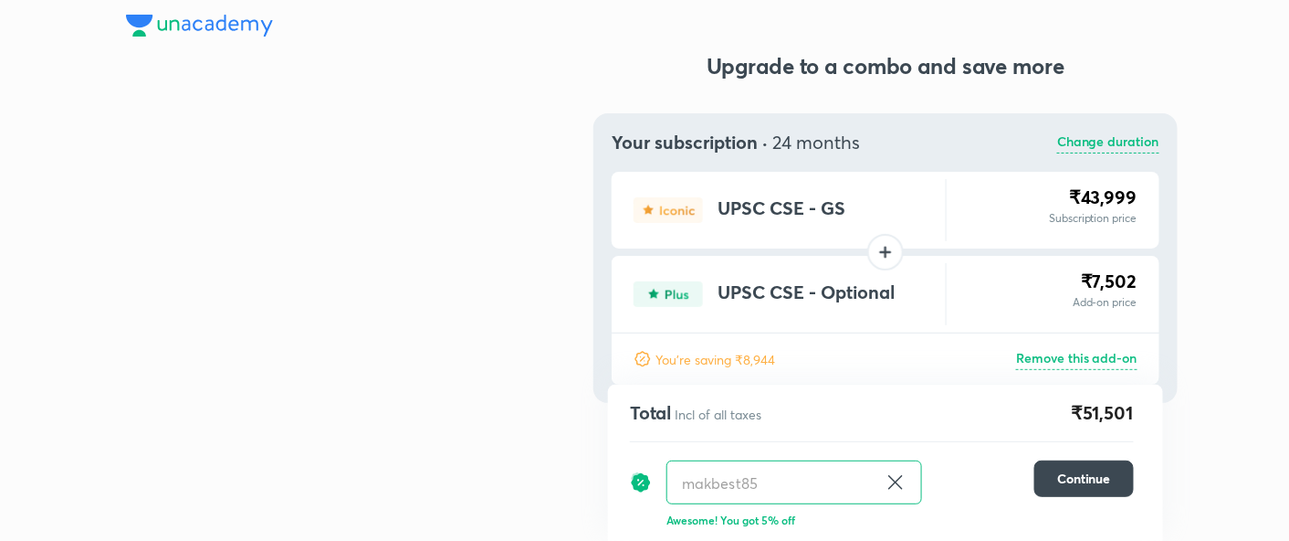
click at [1138, 131] on p "Change duration" at bounding box center [1108, 142] width 102 height 22
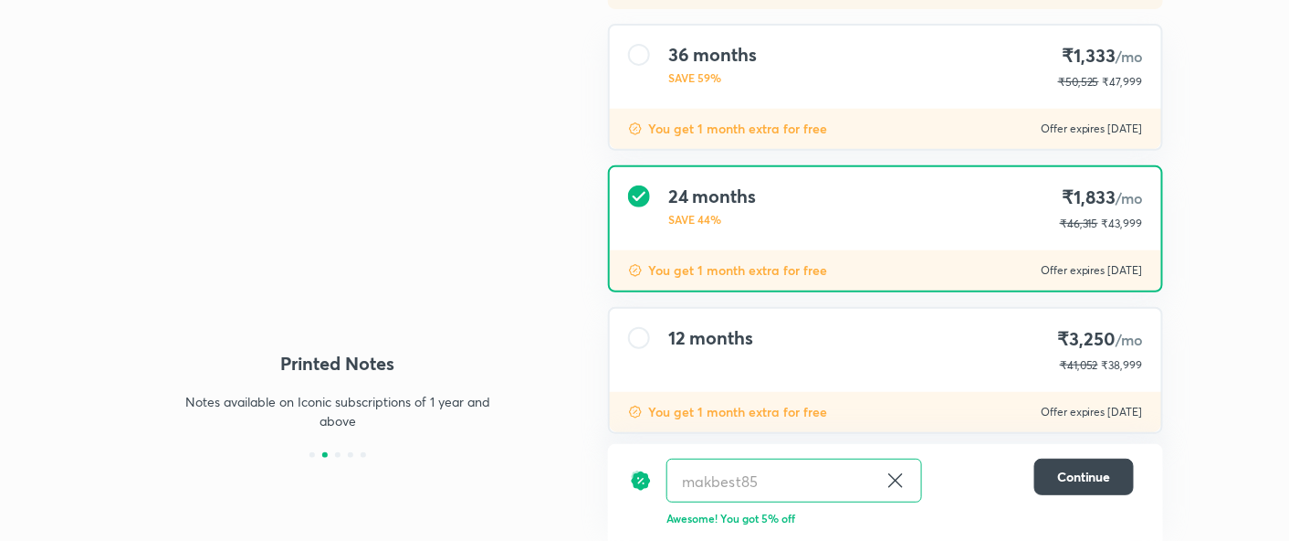
scroll to position [221, 0]
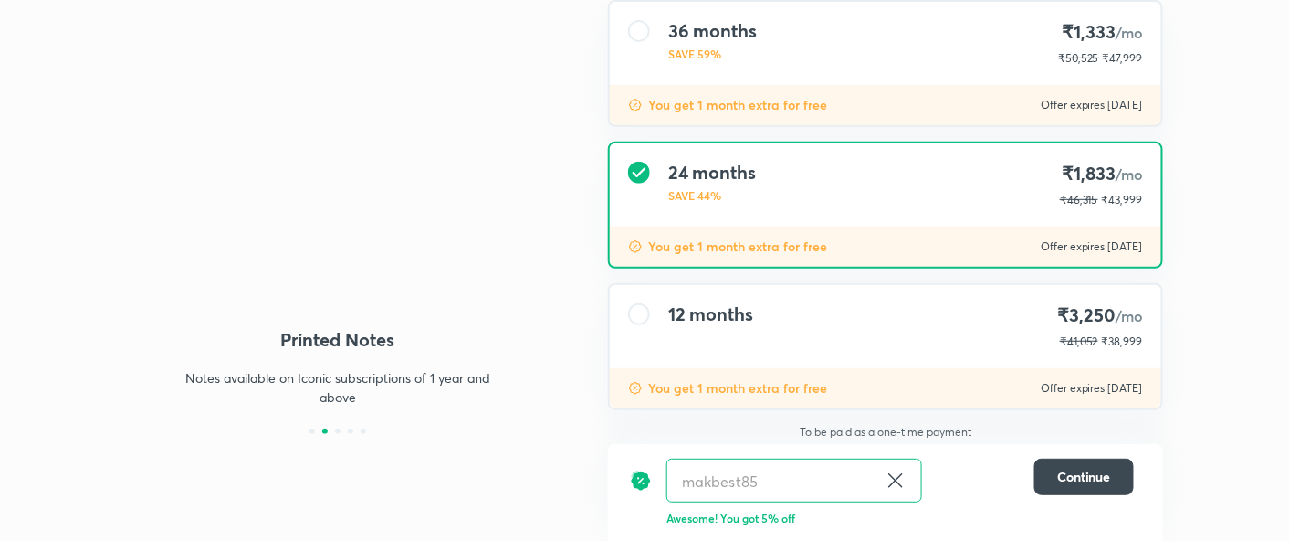
click at [845, 319] on div "12 months ₹3,250 /mo ₹41,052 ₹38,999" at bounding box center [885, 326] width 551 height 83
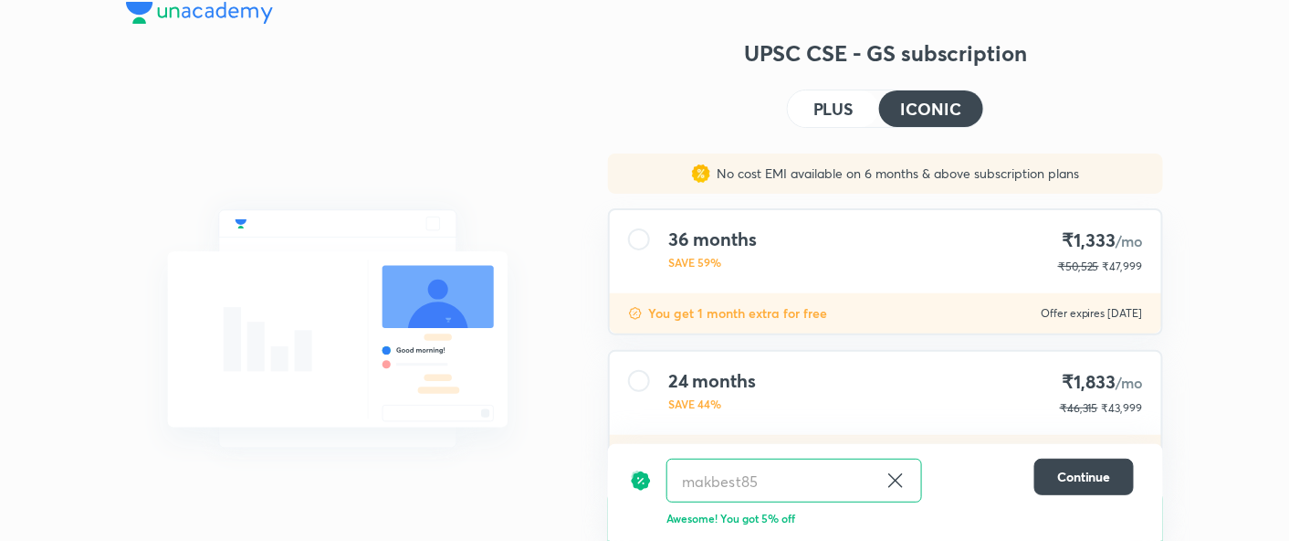
scroll to position [0, 0]
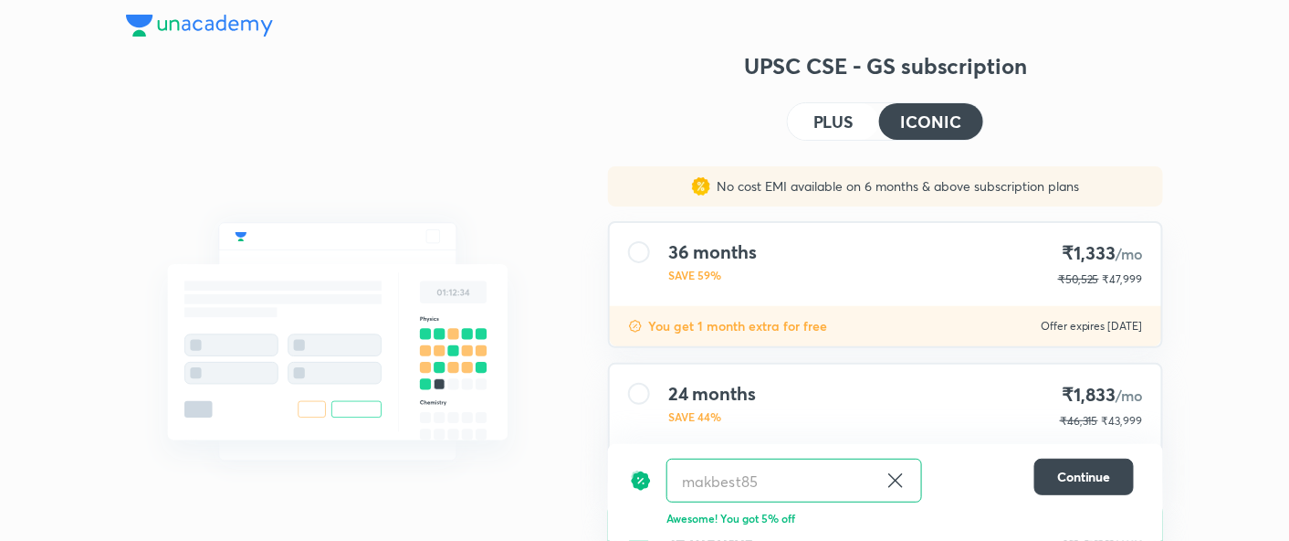
click at [814, 119] on h4 "PLUS" at bounding box center [834, 121] width 40 height 16
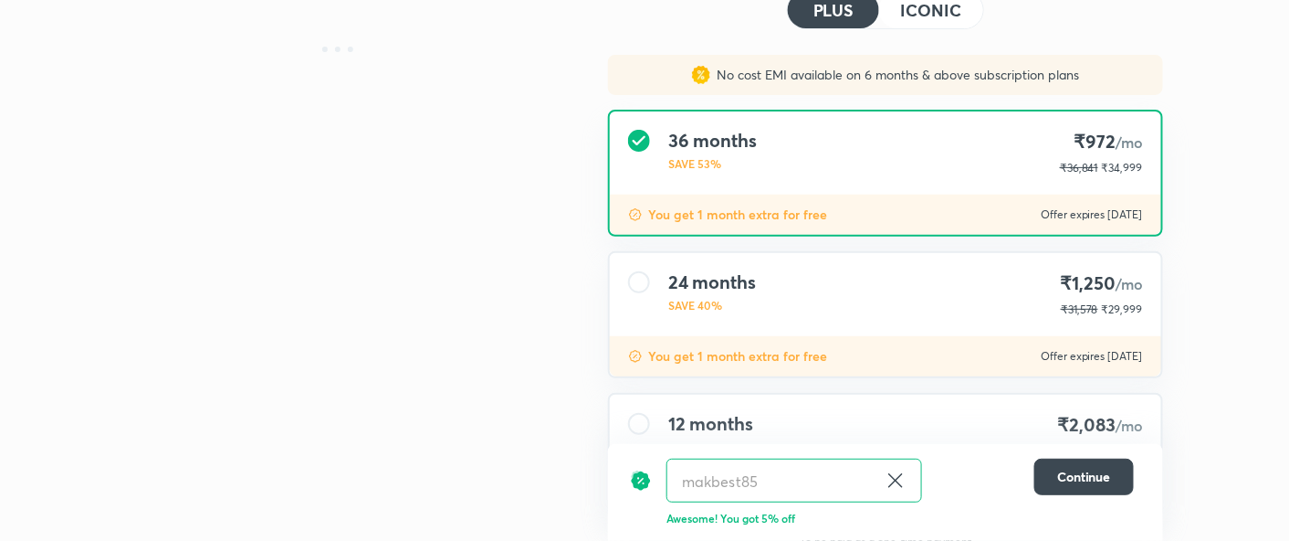
scroll to position [221, 0]
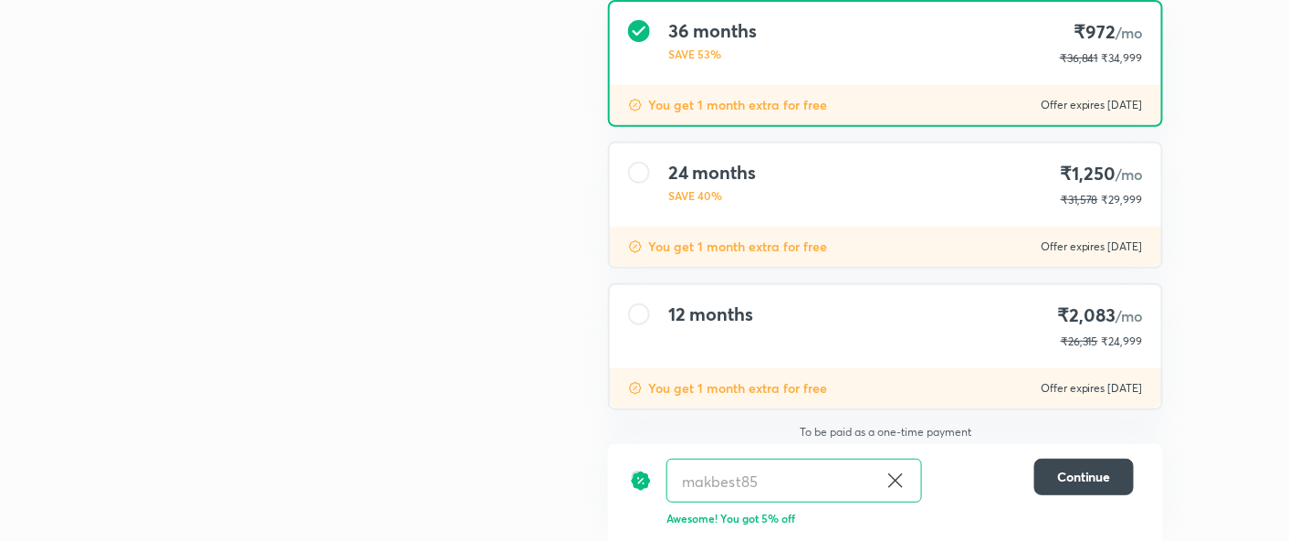
click at [911, 352] on div "12 months ₹2,083 /mo ₹26,315 ₹24,999" at bounding box center [885, 326] width 551 height 83
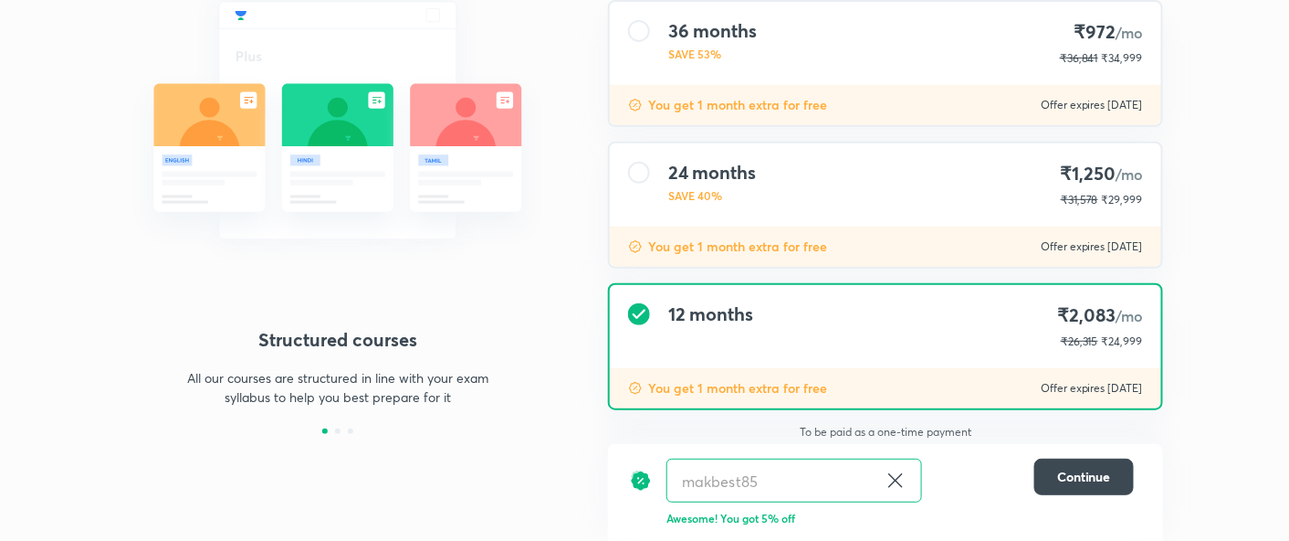
click at [996, 223] on div "24 months SAVE 40% ₹1,250 /mo ₹31,578 ₹29,999" at bounding box center [885, 184] width 551 height 83
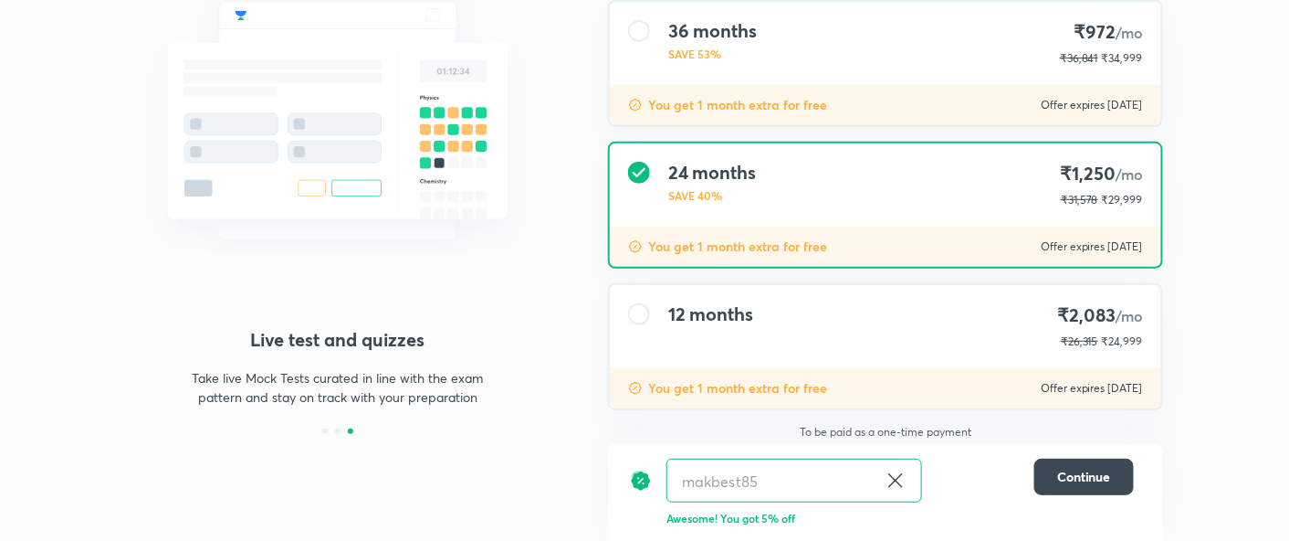
drag, startPoint x: 896, startPoint y: 295, endPoint x: 936, endPoint y: 267, distance: 49.1
click at [896, 295] on div "12 months ₹2,083 /mo ₹26,315 ₹24,999" at bounding box center [885, 326] width 551 height 83
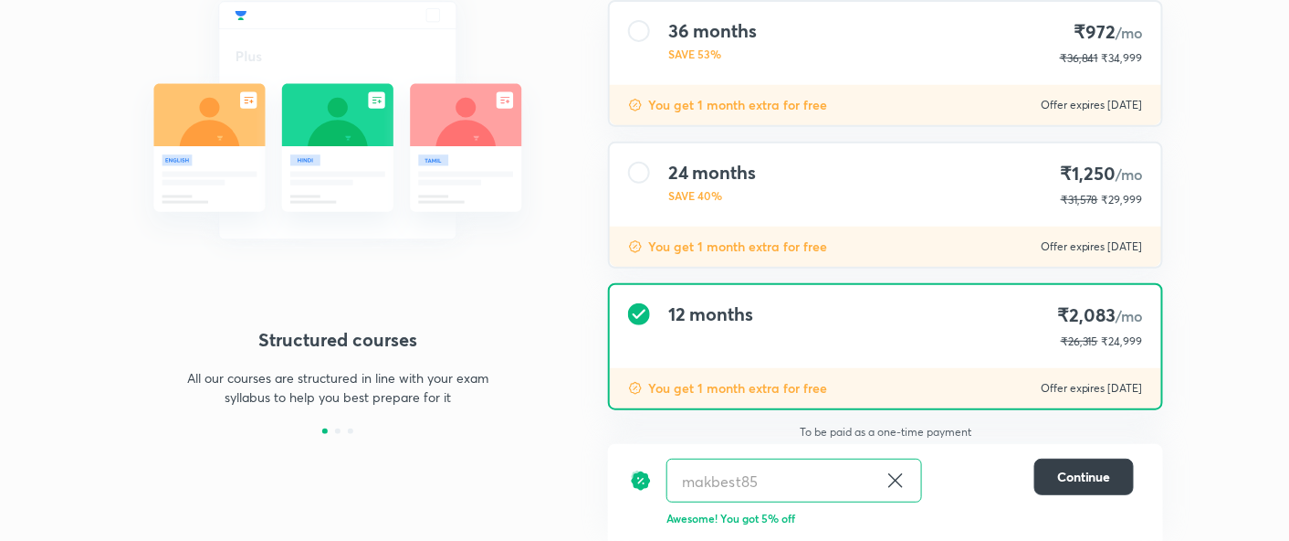
click at [1075, 469] on span "Continue" at bounding box center [1084, 476] width 54 height 18
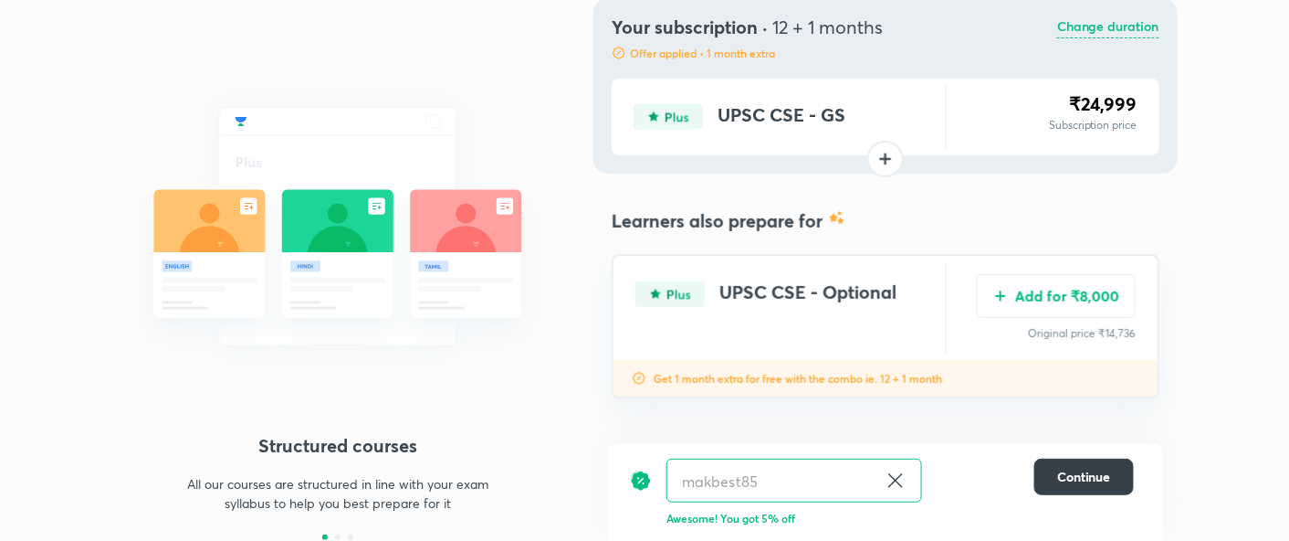
scroll to position [114, 0]
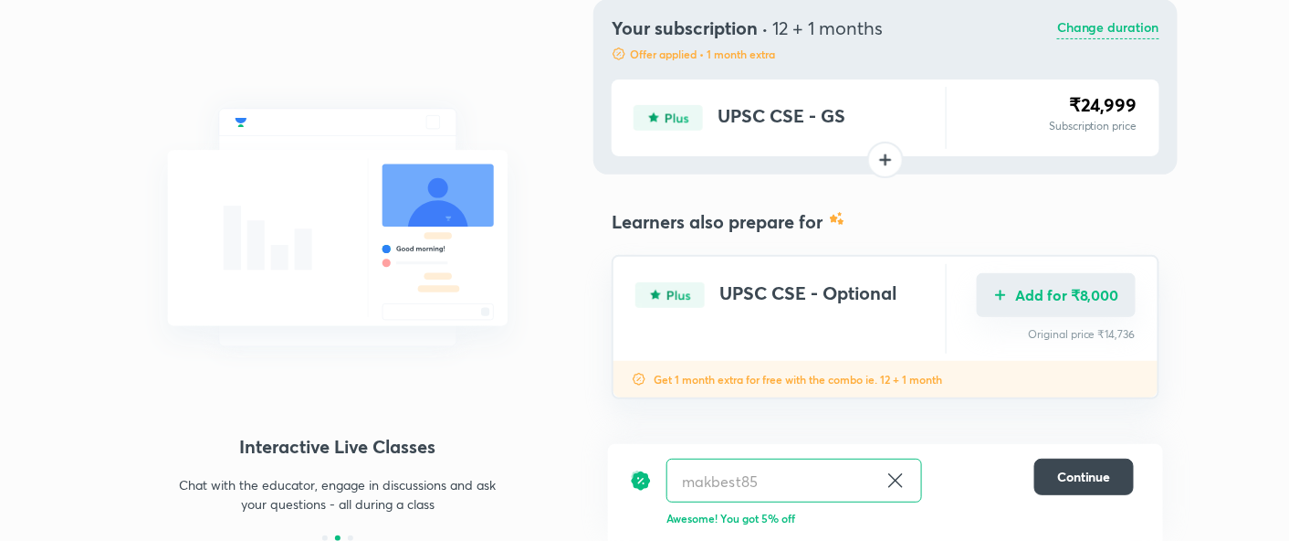
click at [1054, 295] on button "Add for ₹8,000" at bounding box center [1056, 295] width 159 height 44
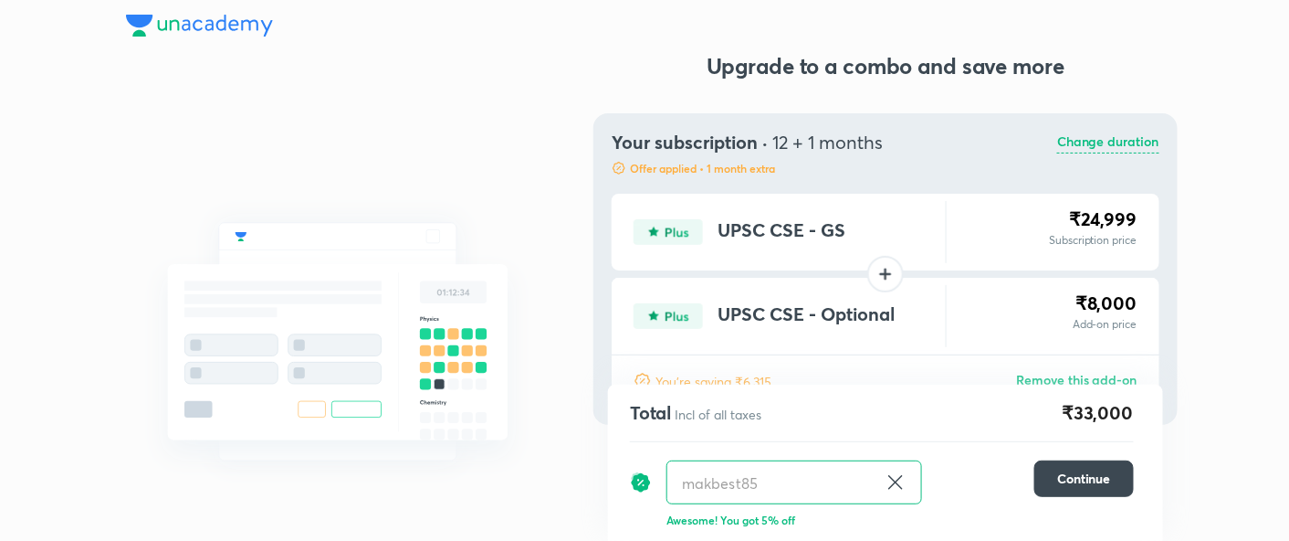
scroll to position [0, 0]
click at [1064, 140] on p "Change duration" at bounding box center [1108, 142] width 102 height 22
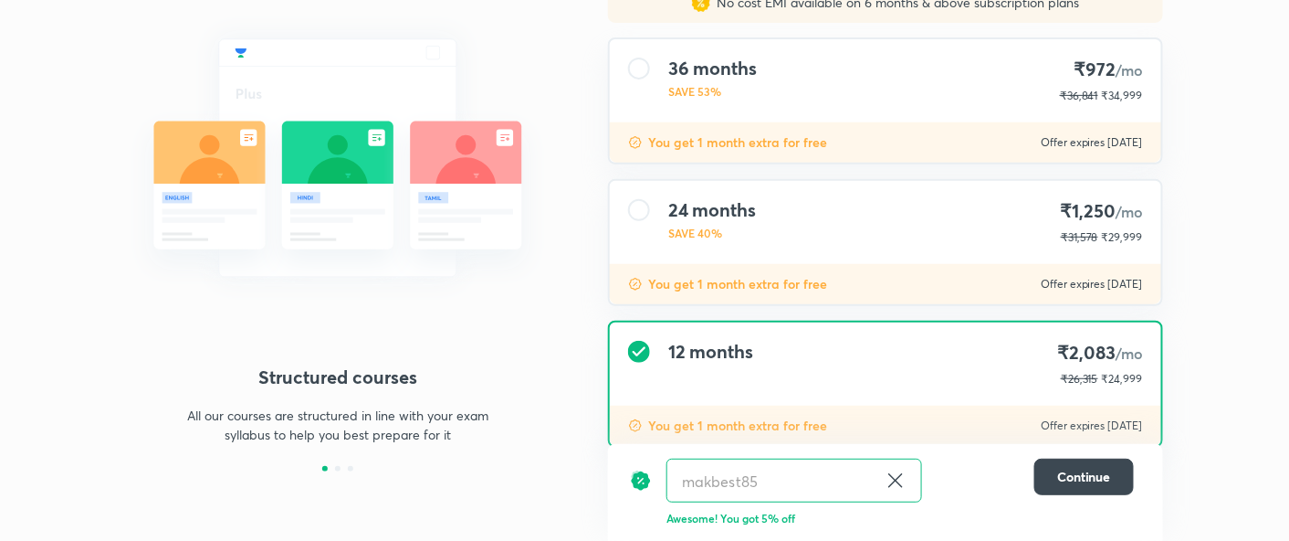
scroll to position [216, 0]
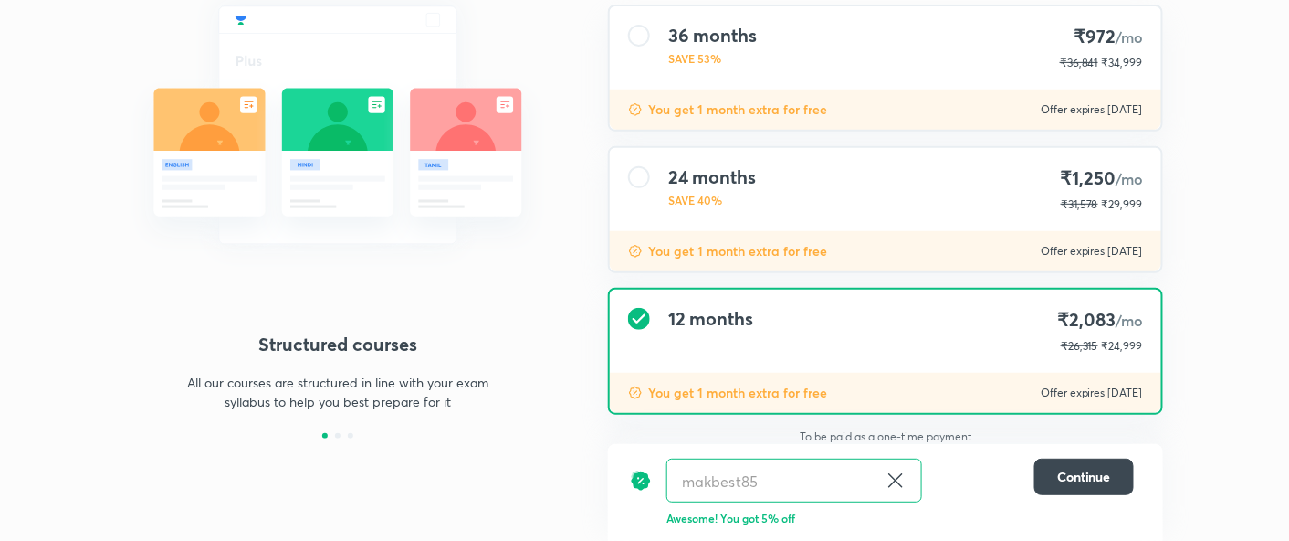
click at [942, 244] on div "You get 1 month extra for free Offer expires 3 Oct 2025" at bounding box center [885, 251] width 551 height 40
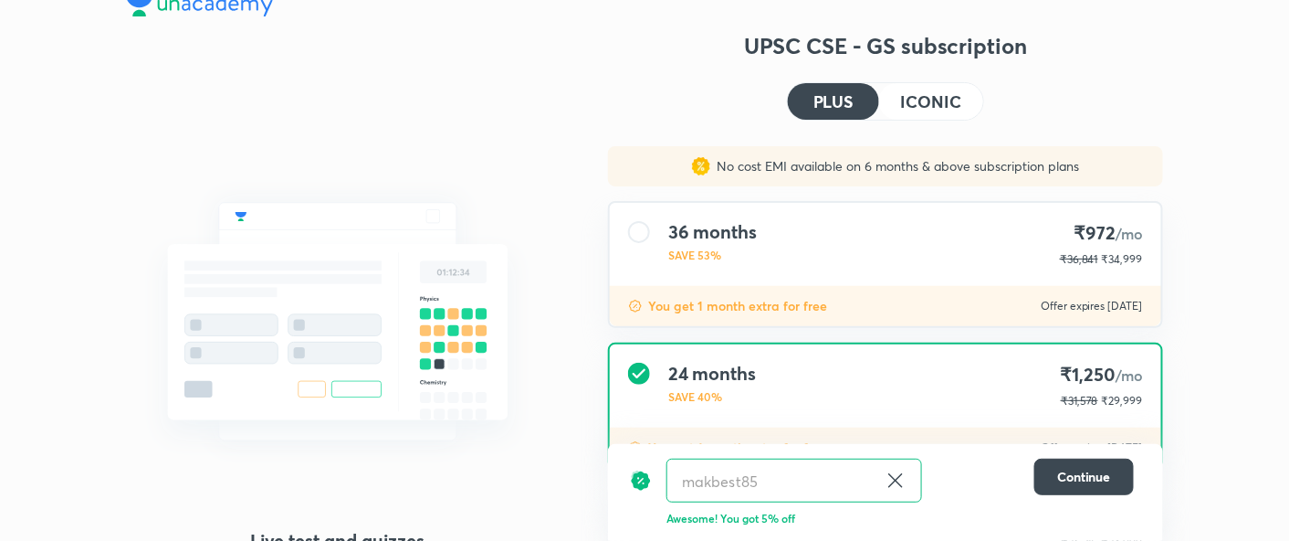
scroll to position [0, 0]
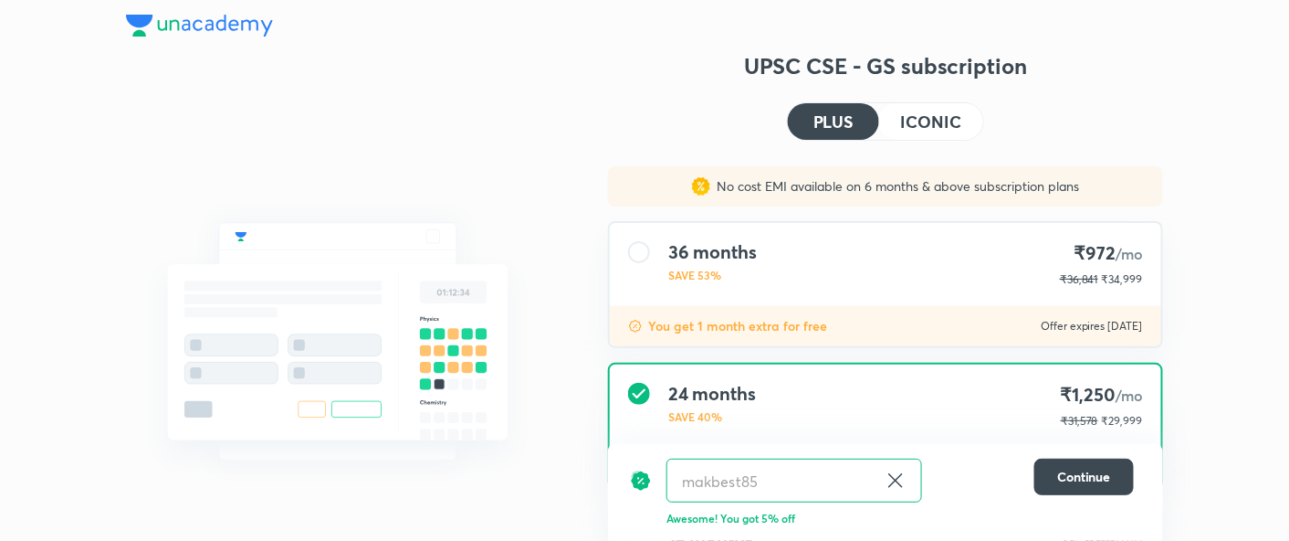
click at [958, 129] on h4 "ICONIC" at bounding box center [931, 121] width 60 height 16
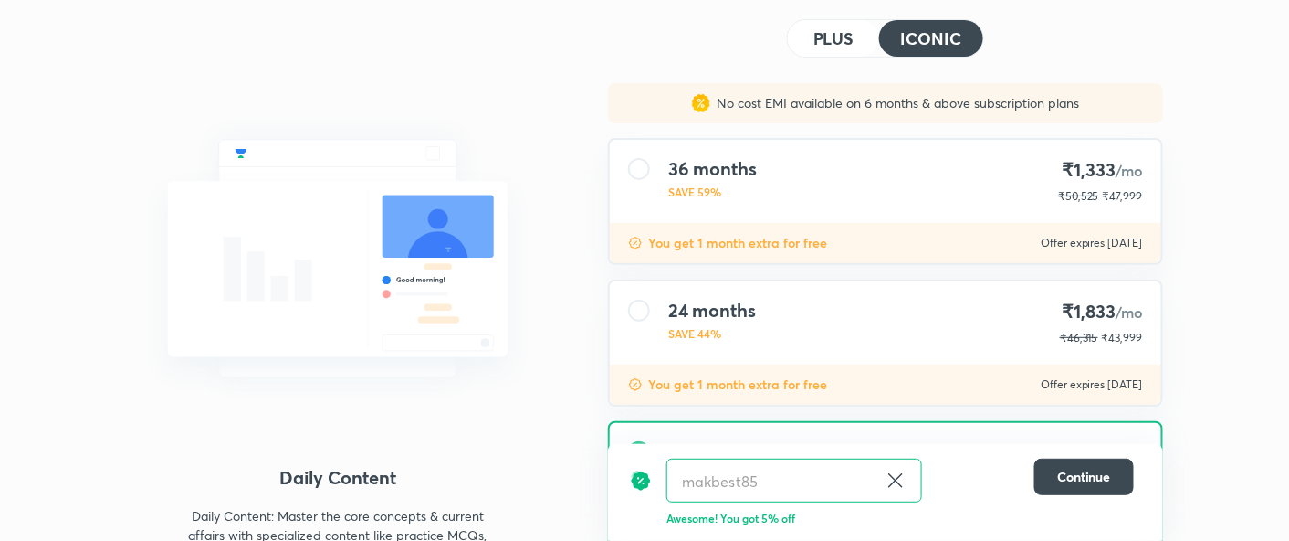
scroll to position [221, 0]
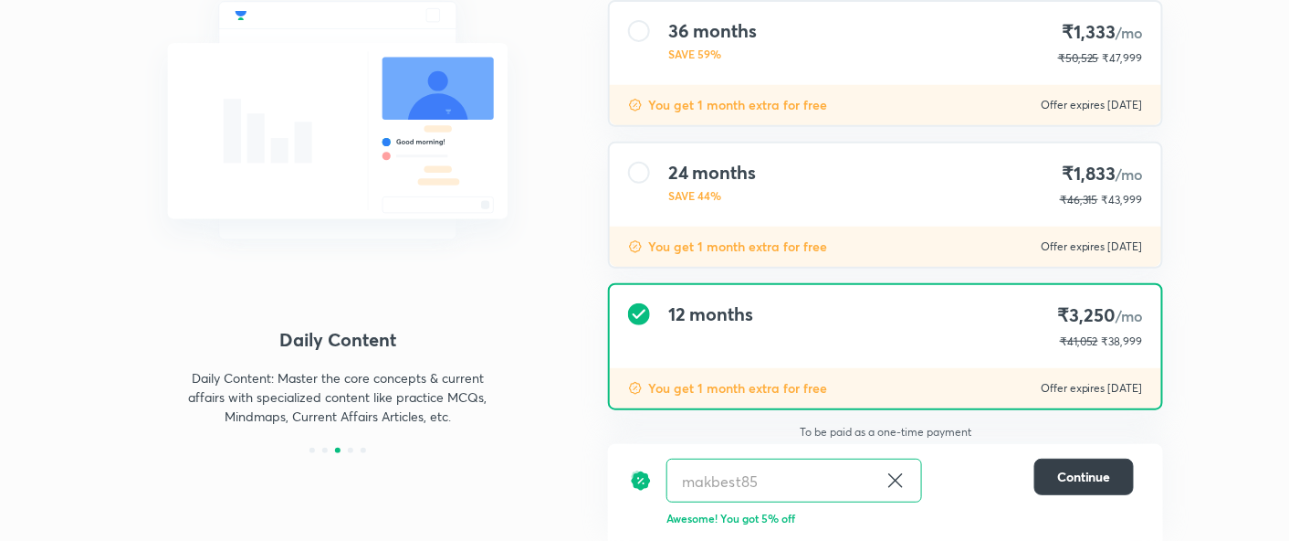
click at [1075, 478] on span "Continue" at bounding box center [1084, 476] width 54 height 18
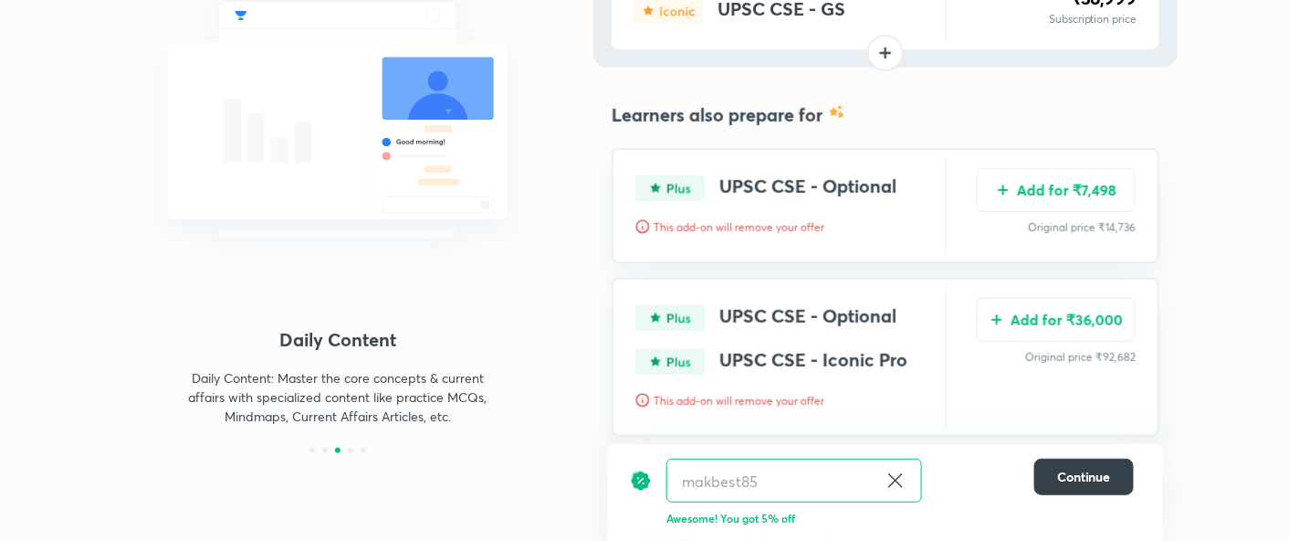
scroll to position [202, 0]
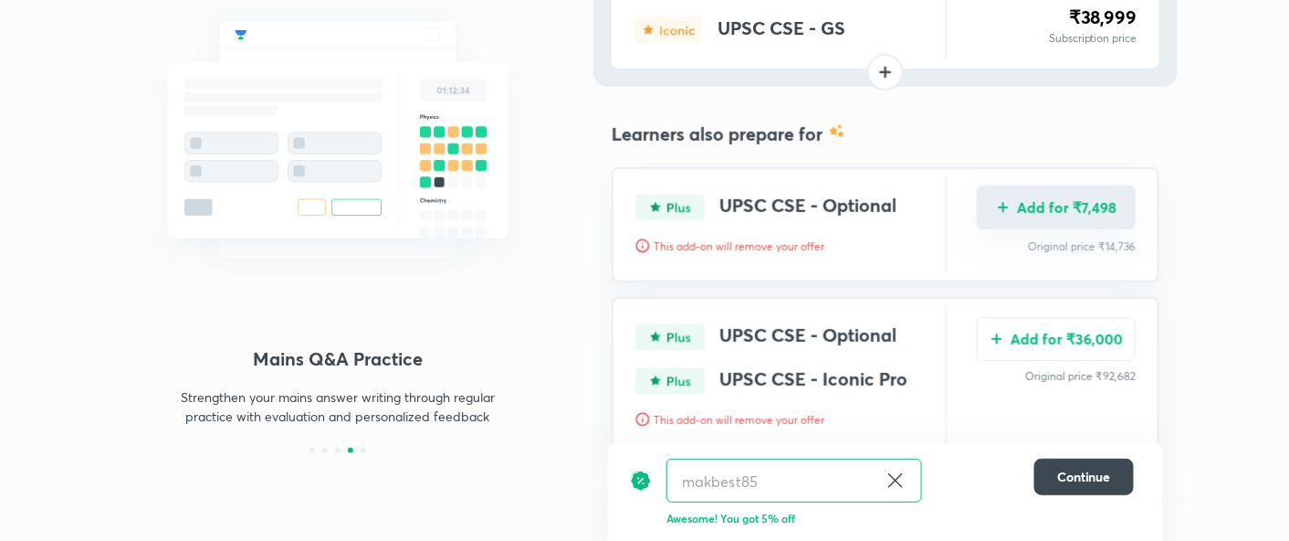
click at [1076, 224] on button "Add for ₹7,498" at bounding box center [1056, 207] width 159 height 44
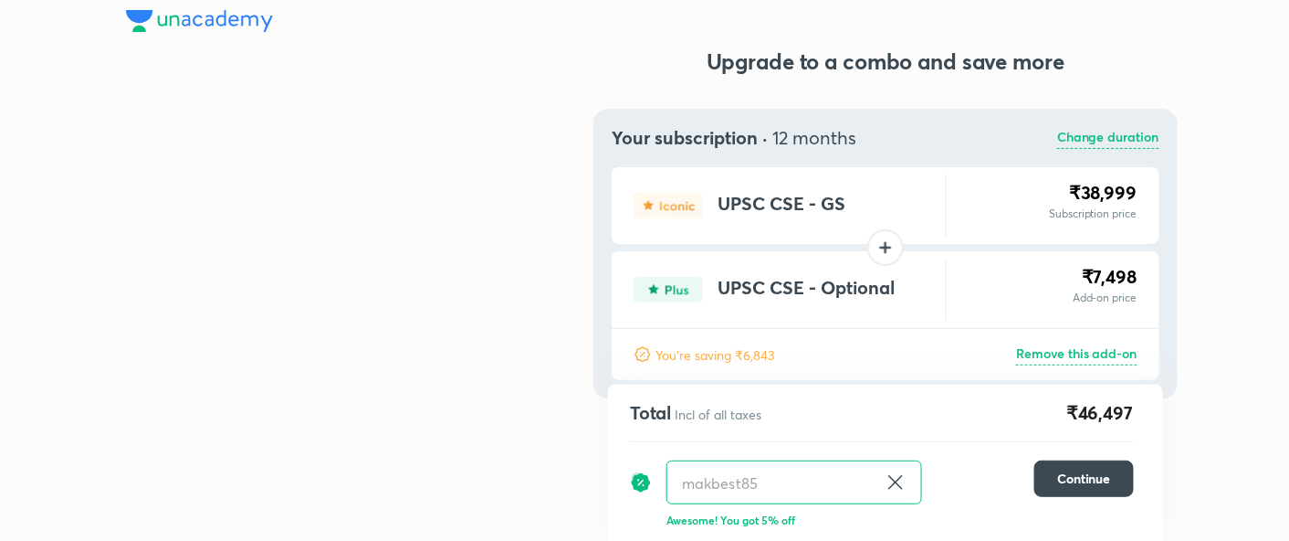
scroll to position [0, 0]
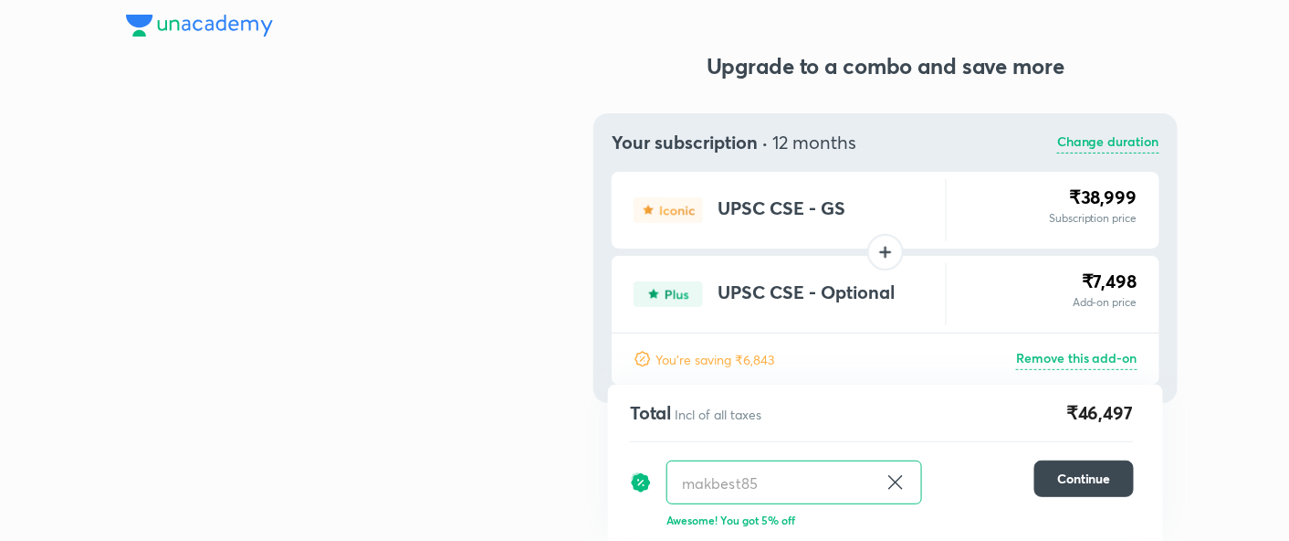
click at [221, 32] on img at bounding box center [199, 26] width 147 height 22
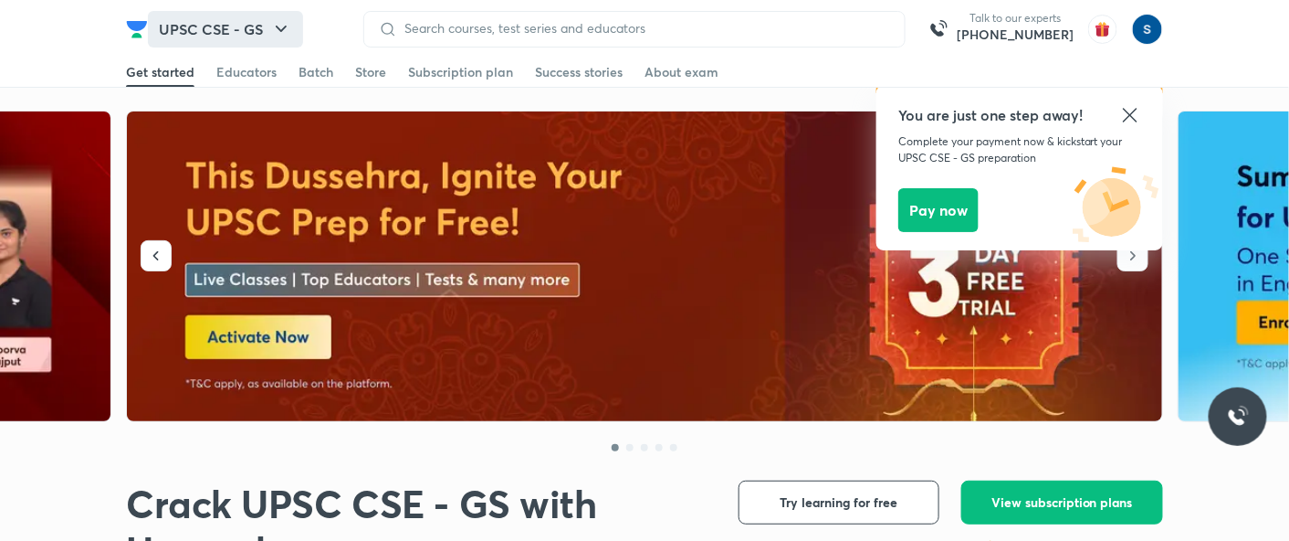
click at [224, 18] on button "UPSC CSE - GS" at bounding box center [225, 29] width 155 height 37
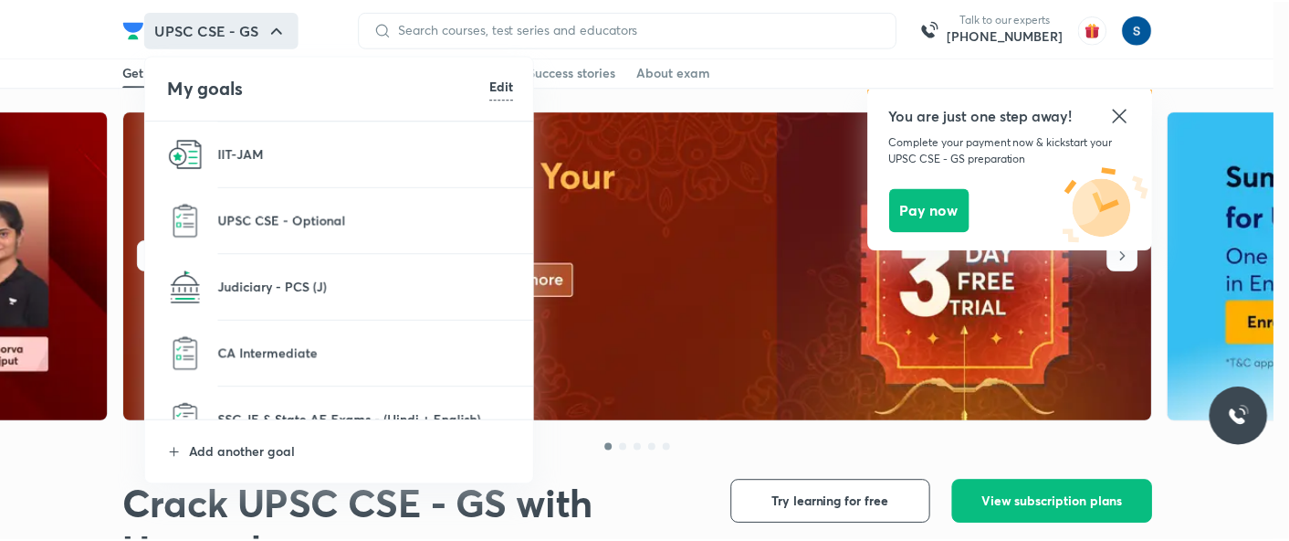
scroll to position [611, 0]
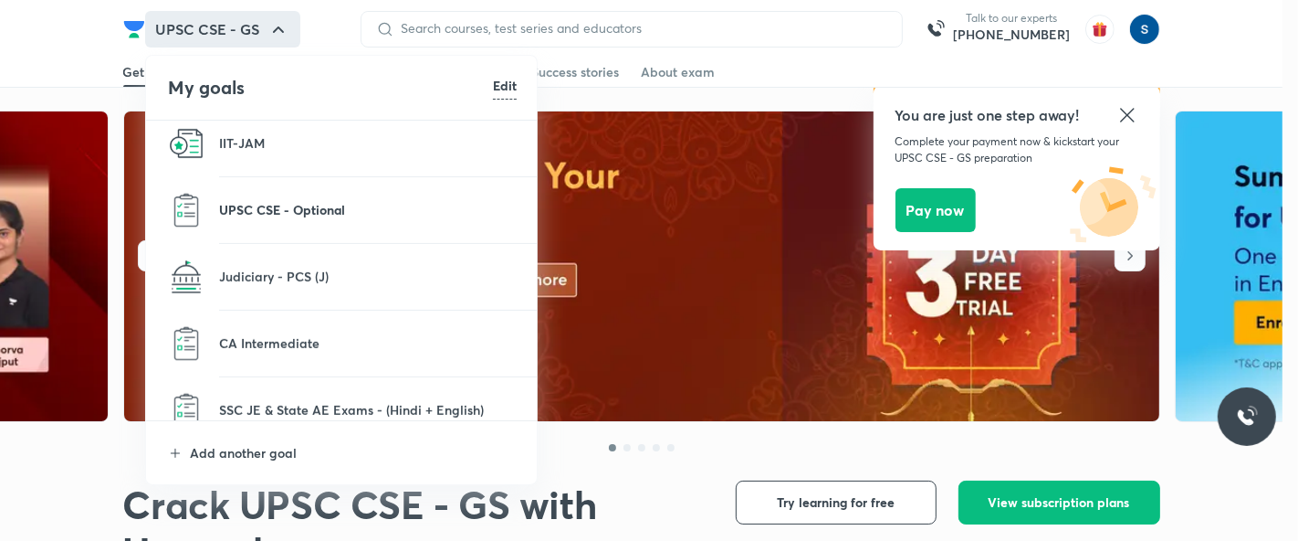
click at [331, 202] on p "UPSC CSE - Optional" at bounding box center [368, 209] width 298 height 19
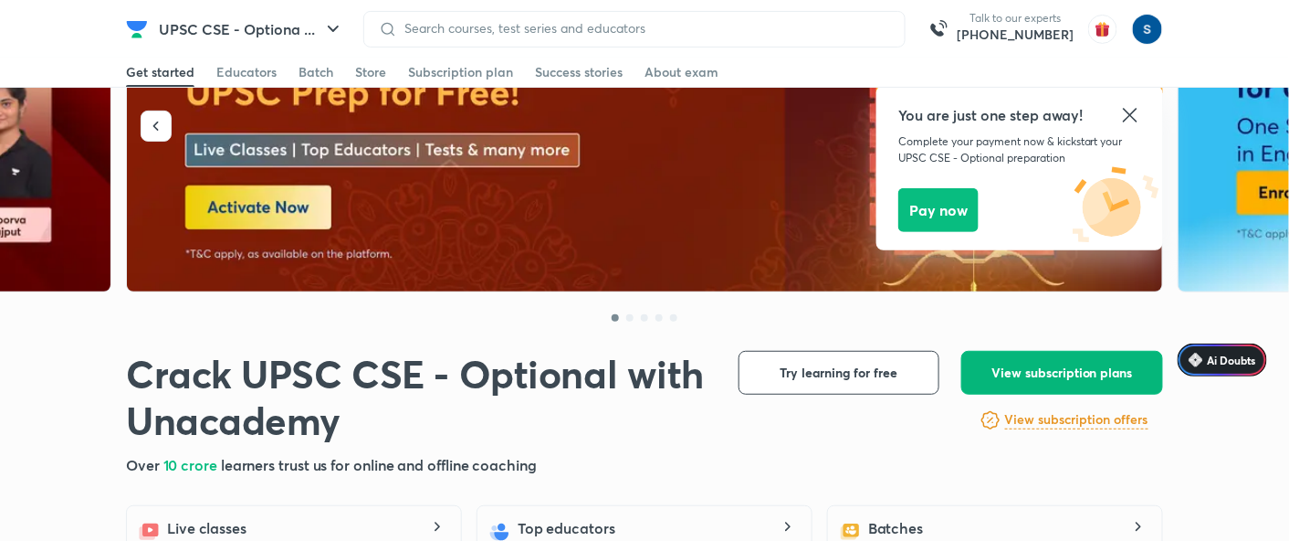
scroll to position [162, 0]
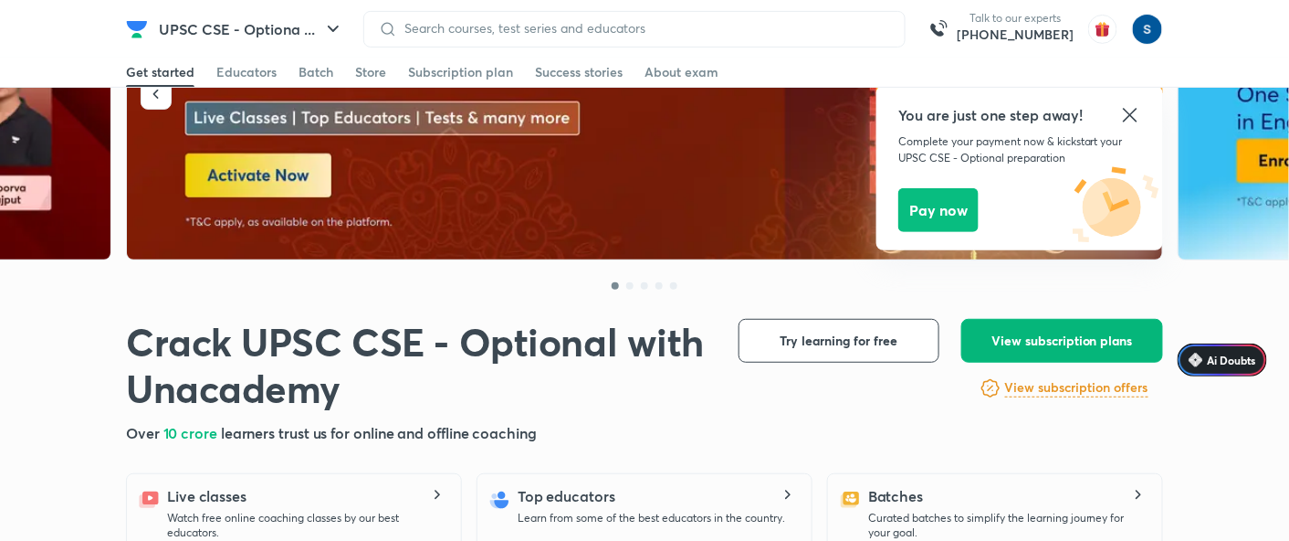
click at [963, 341] on button "View subscription plans" at bounding box center [1062, 341] width 202 height 44
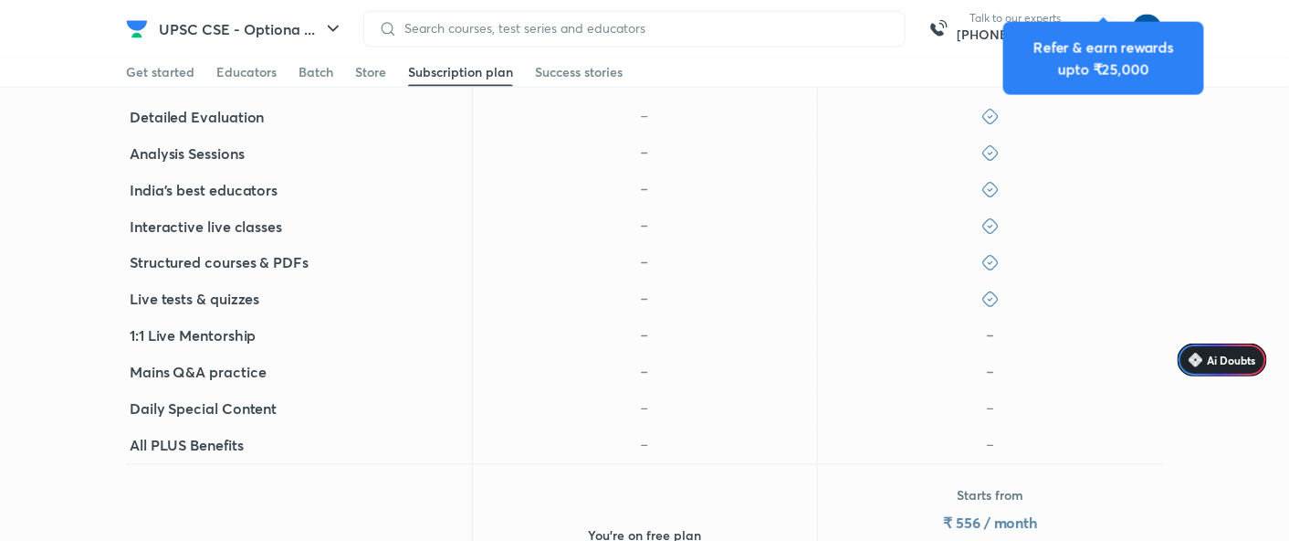
scroll to position [1085, 0]
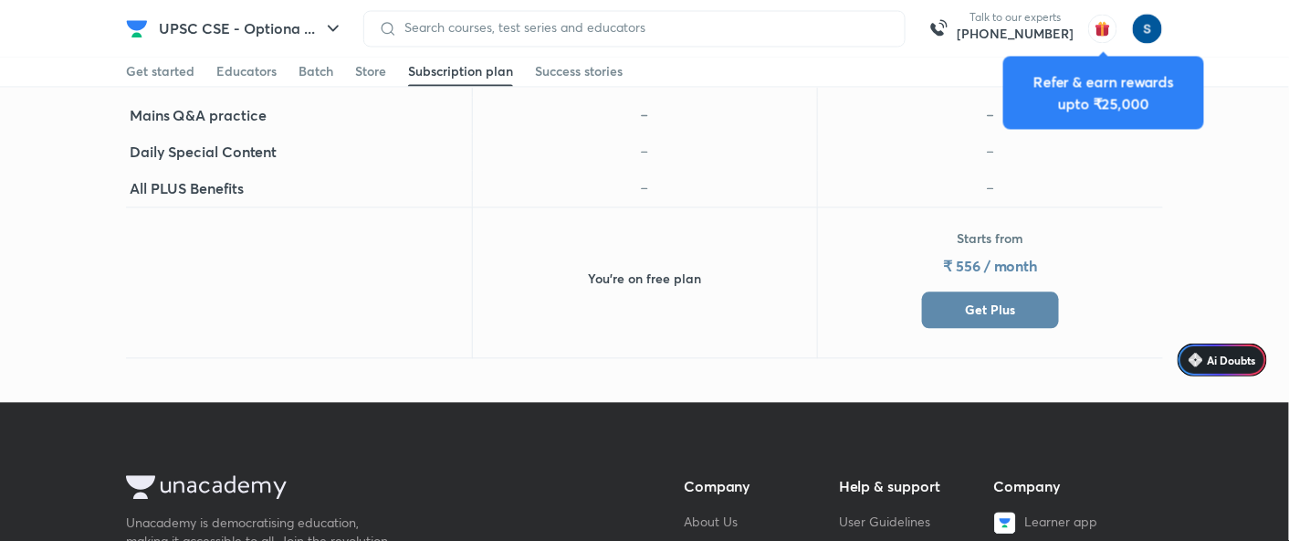
click at [933, 303] on button "Get Plus" at bounding box center [990, 310] width 137 height 37
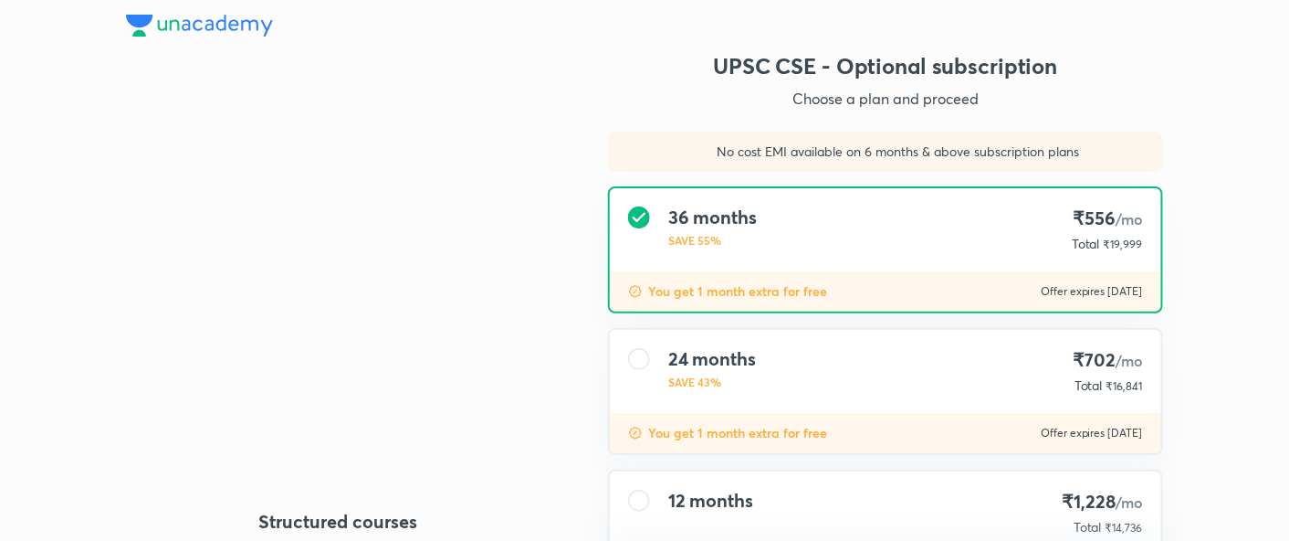
type input "makbest85"
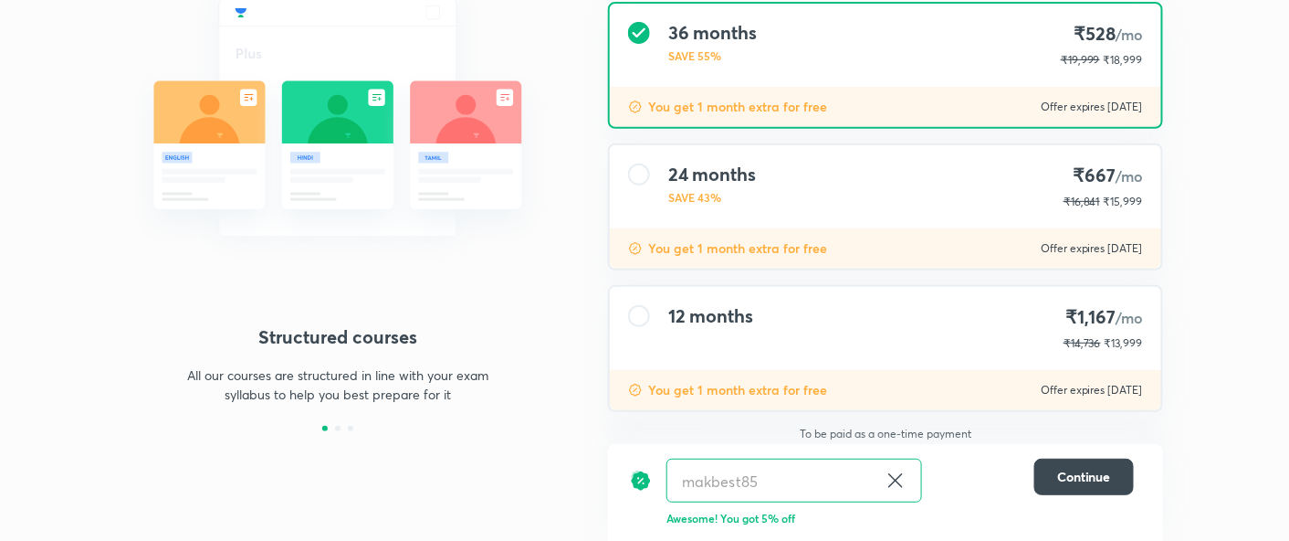
scroll to position [187, 0]
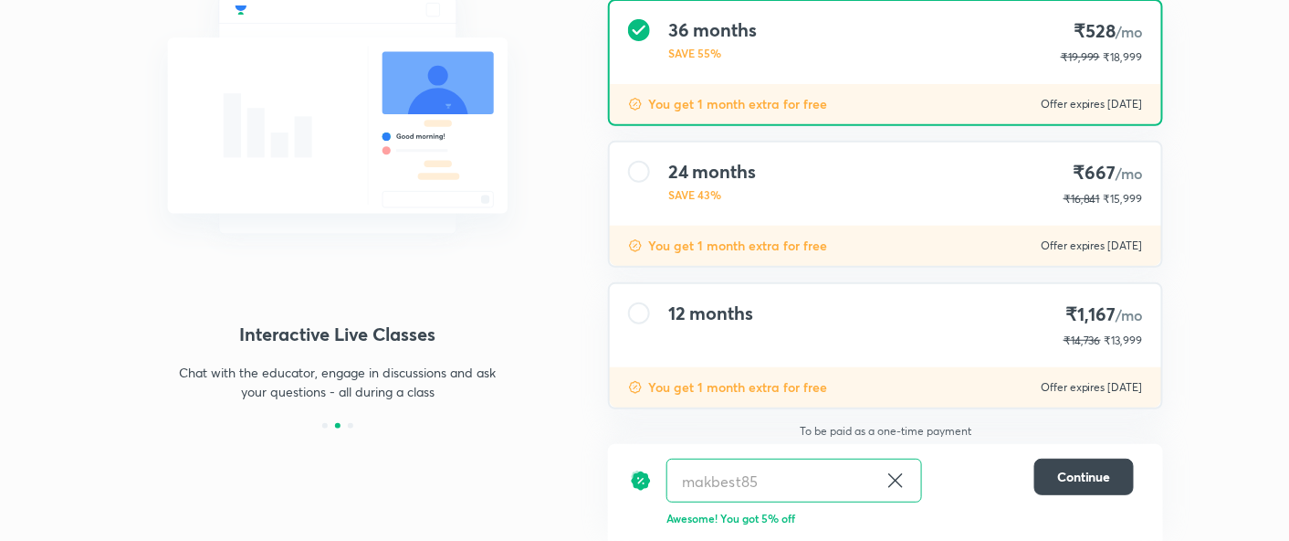
click at [802, 186] on div "24 months SAVE 43% ₹667 /mo ₹16,841 ₹15,999" at bounding box center [885, 183] width 551 height 83
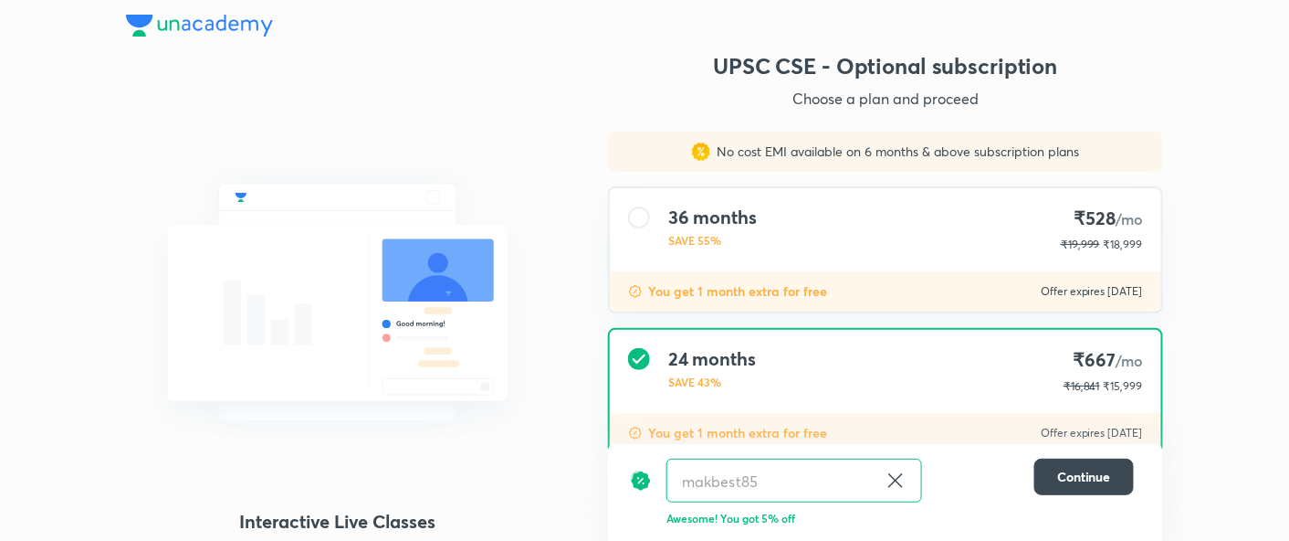
scroll to position [0, 0]
click at [188, 25] on img at bounding box center [199, 26] width 147 height 22
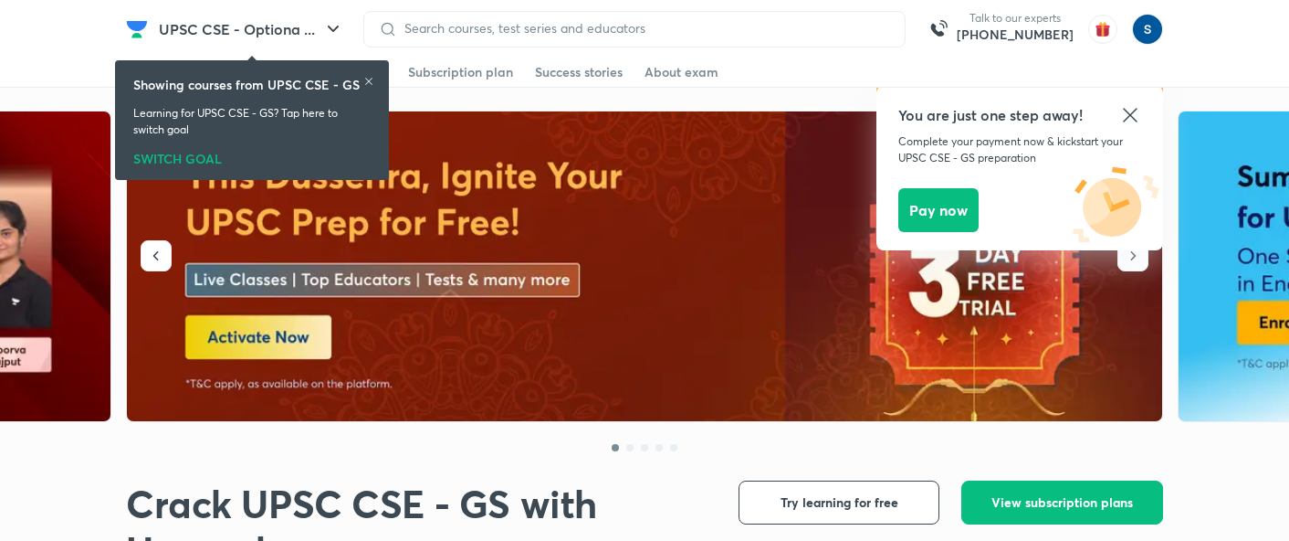
click at [366, 78] on icon at bounding box center [368, 81] width 11 height 11
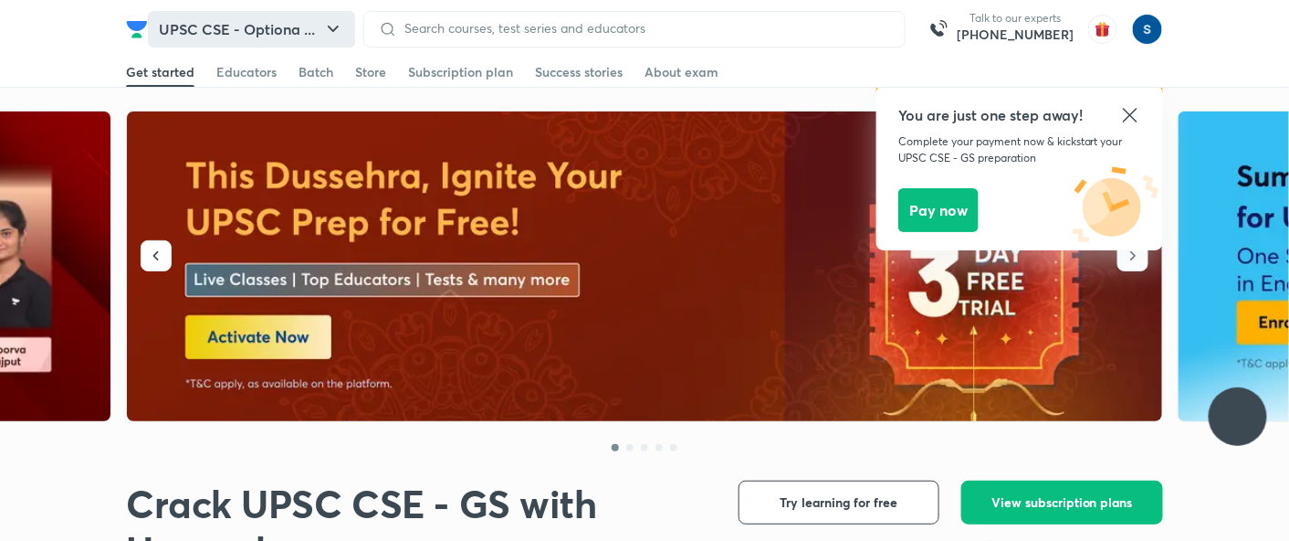
click at [258, 32] on button "UPSC CSE - Optiona ..." at bounding box center [251, 29] width 207 height 37
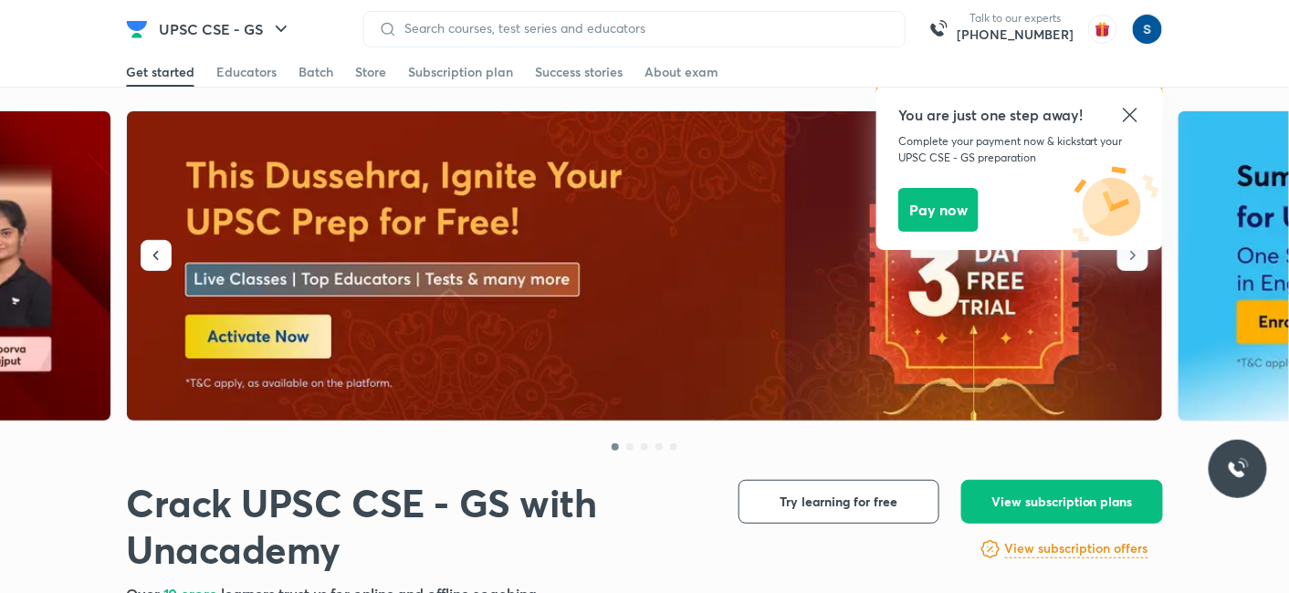
click at [495, 273] on img at bounding box center [645, 266] width 1037 height 310
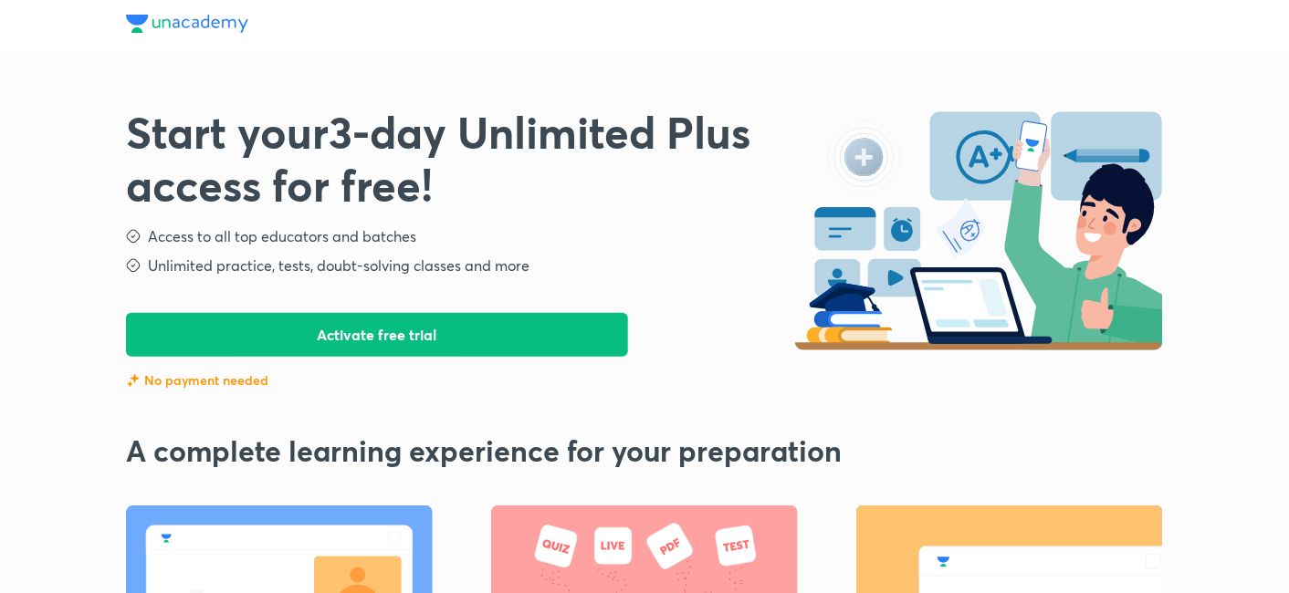
click at [196, 22] on img at bounding box center [187, 24] width 122 height 18
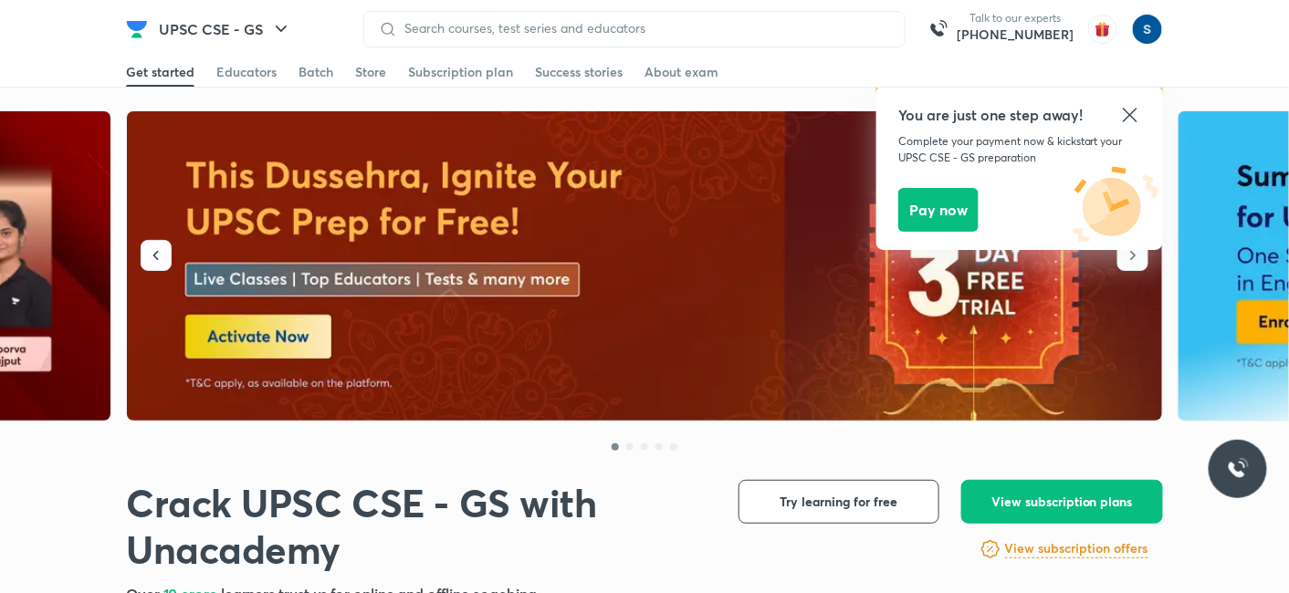
click at [285, 330] on img at bounding box center [645, 266] width 1037 height 310
